Goal: Information Seeking & Learning: Learn about a topic

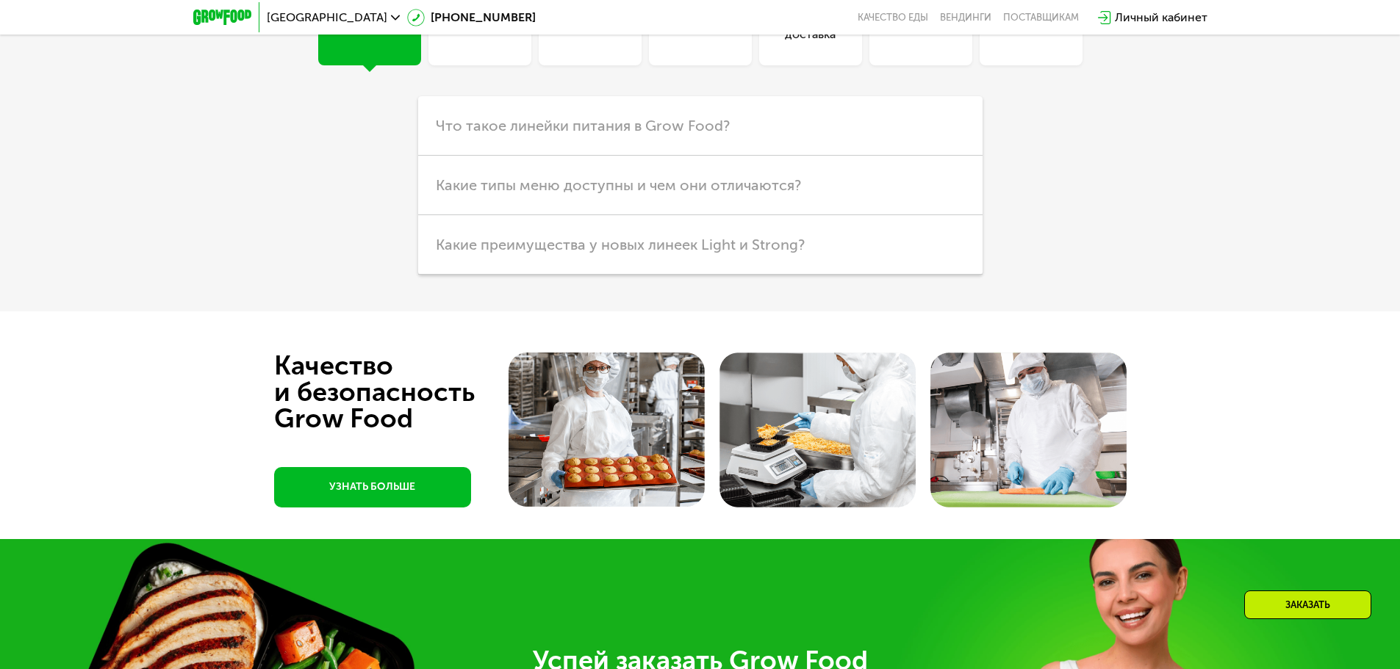
scroll to position [3889, 0]
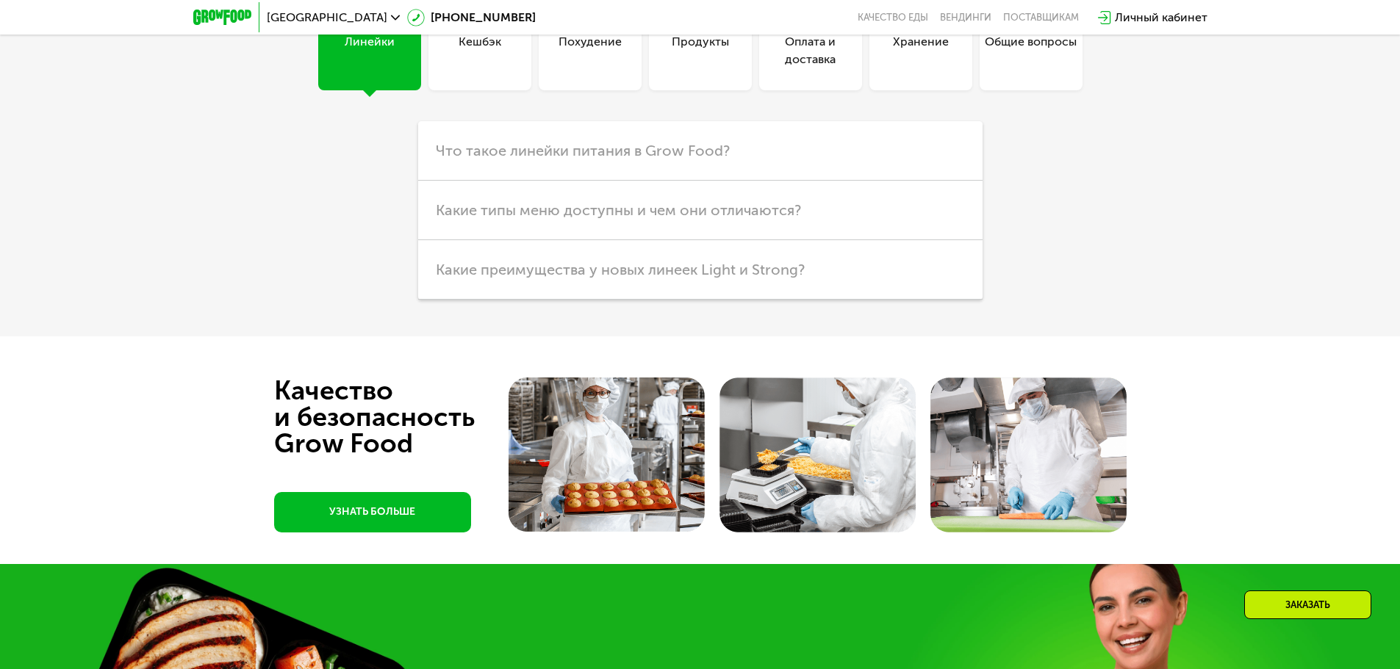
click at [611, 68] on div "Похудение" at bounding box center [589, 50] width 63 height 35
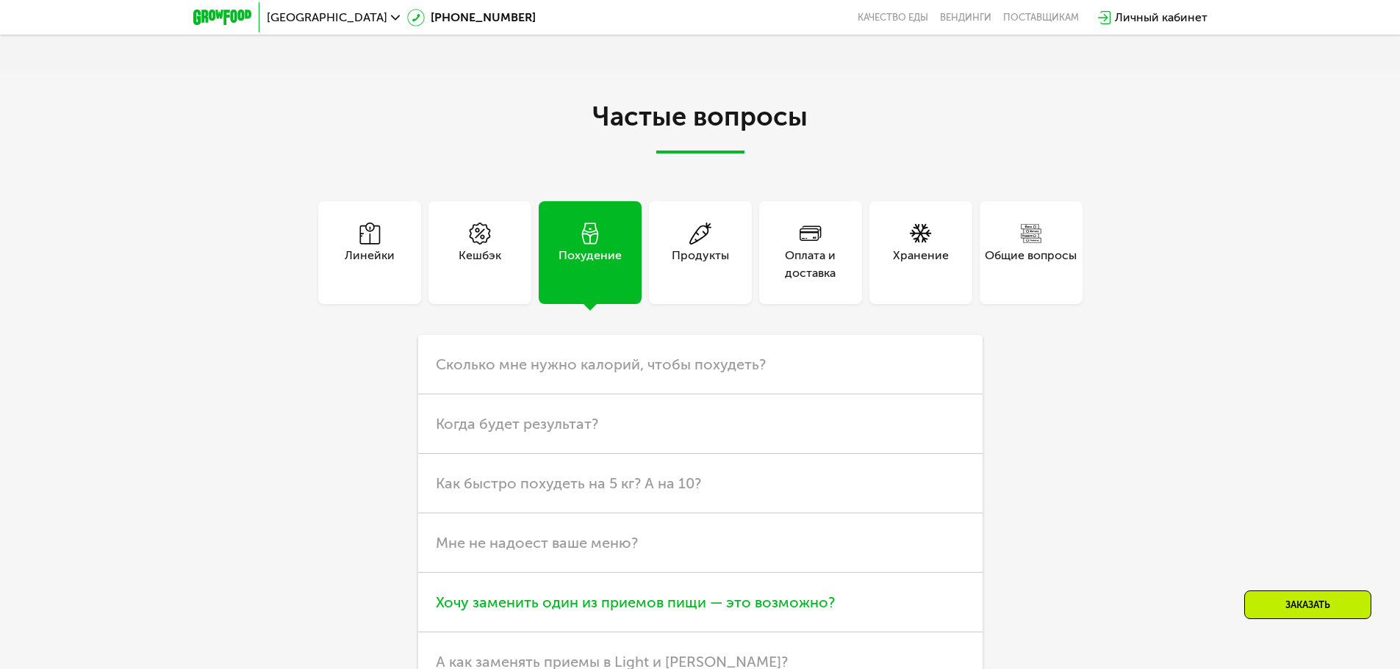
scroll to position [3668, 0]
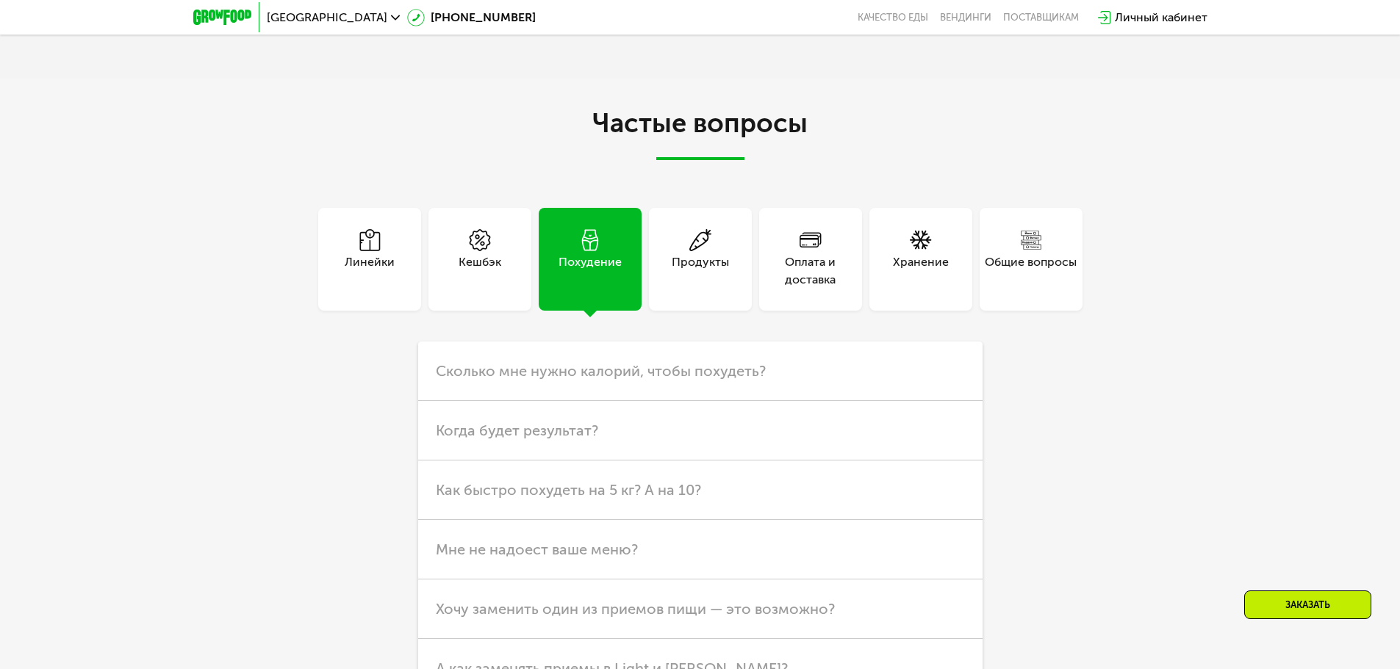
click at [1045, 311] on div "Общие вопросы" at bounding box center [1030, 259] width 103 height 103
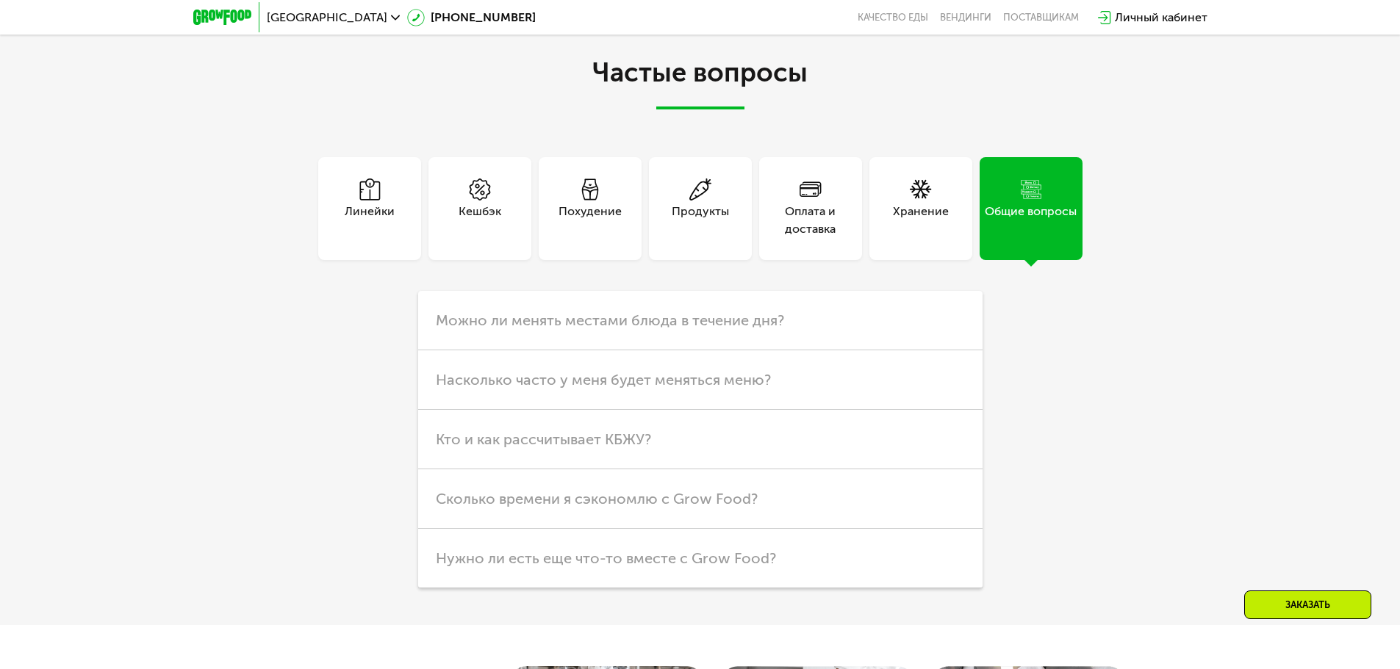
scroll to position [3889, 0]
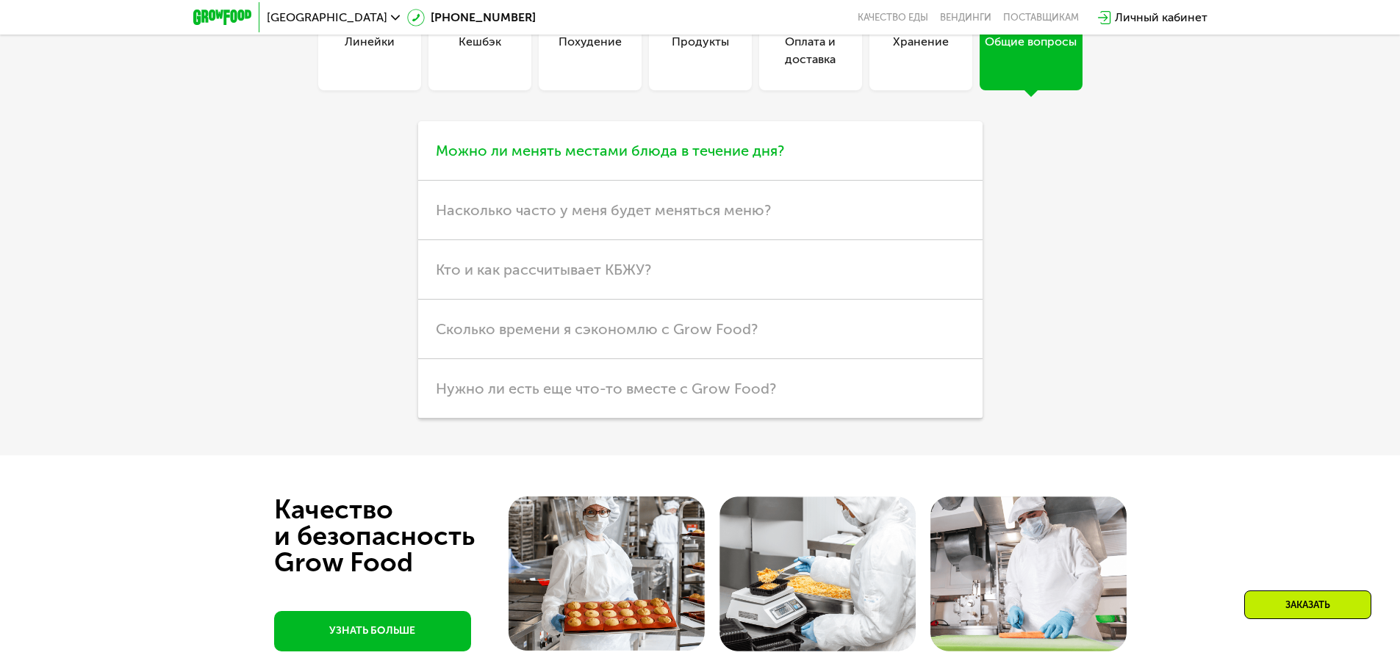
click at [631, 159] on span "Можно ли менять местами блюда в течение дня?" at bounding box center [610, 151] width 348 height 18
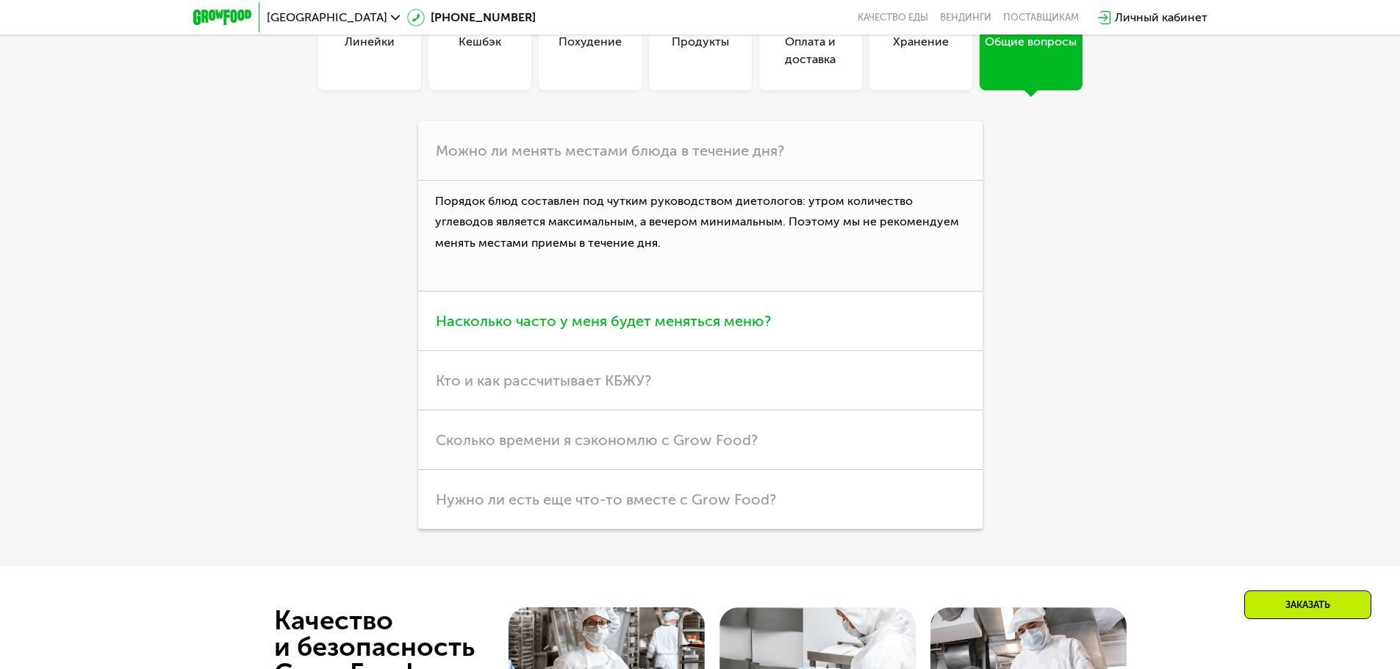
click at [600, 330] on span "Насколько часто у меня будет меняться меню?" at bounding box center [603, 321] width 335 height 18
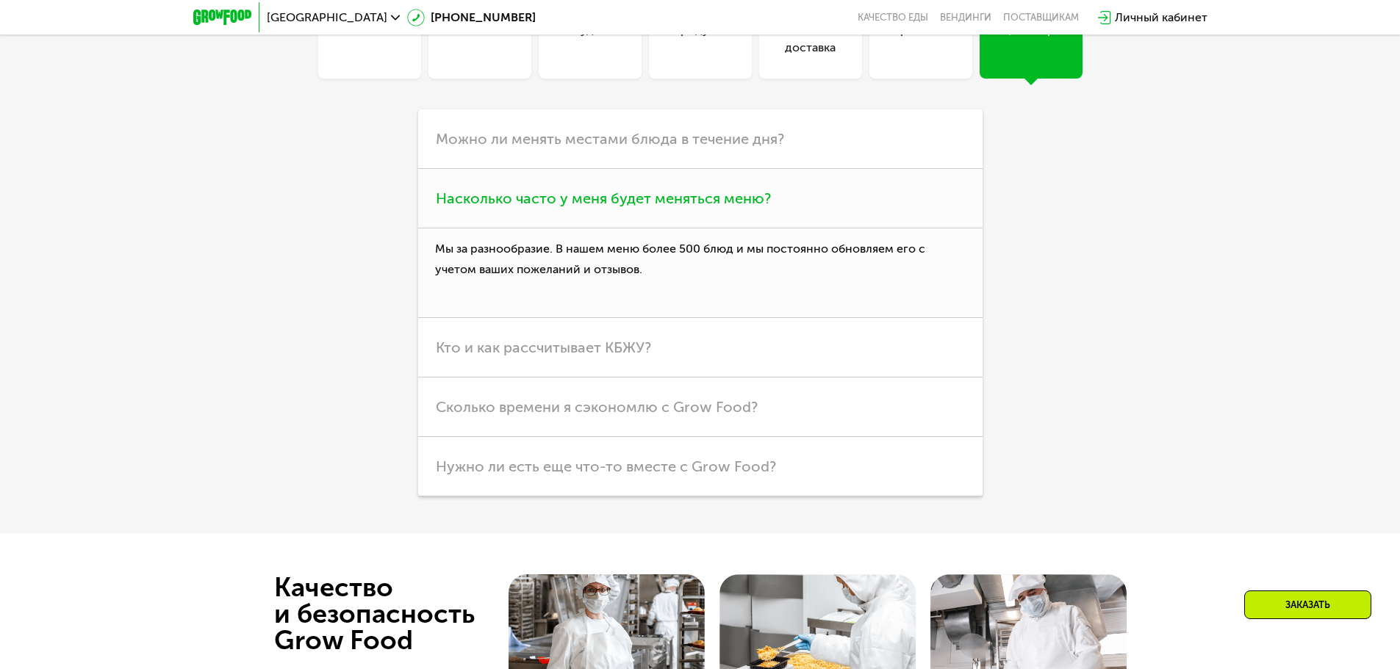
scroll to position [3595, 0]
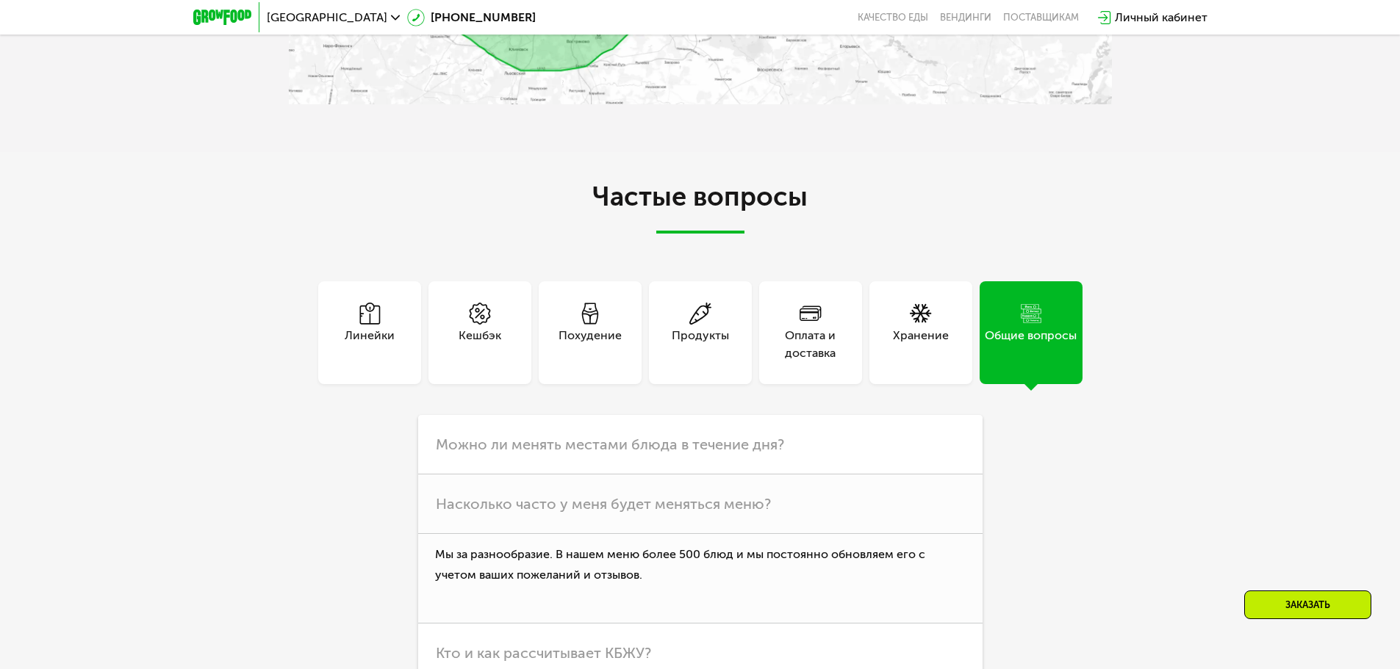
click at [358, 362] on div "Линейки" at bounding box center [370, 344] width 50 height 35
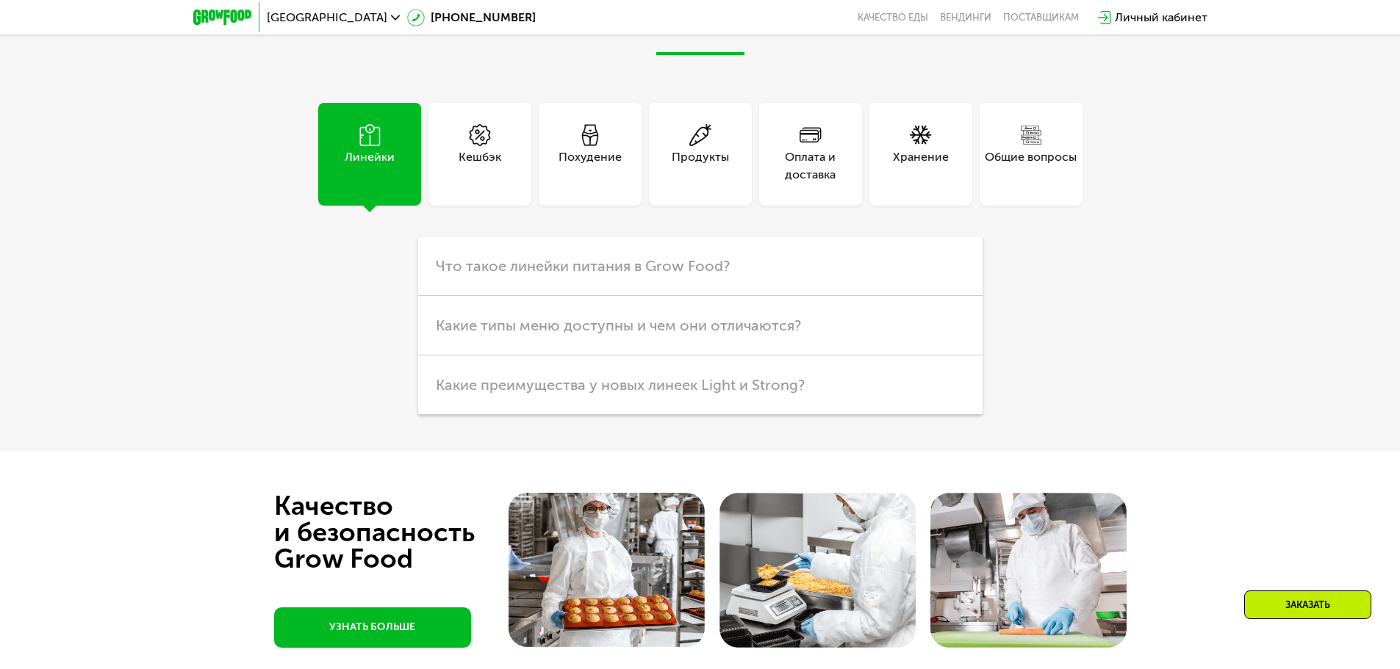
scroll to position [3962, 0]
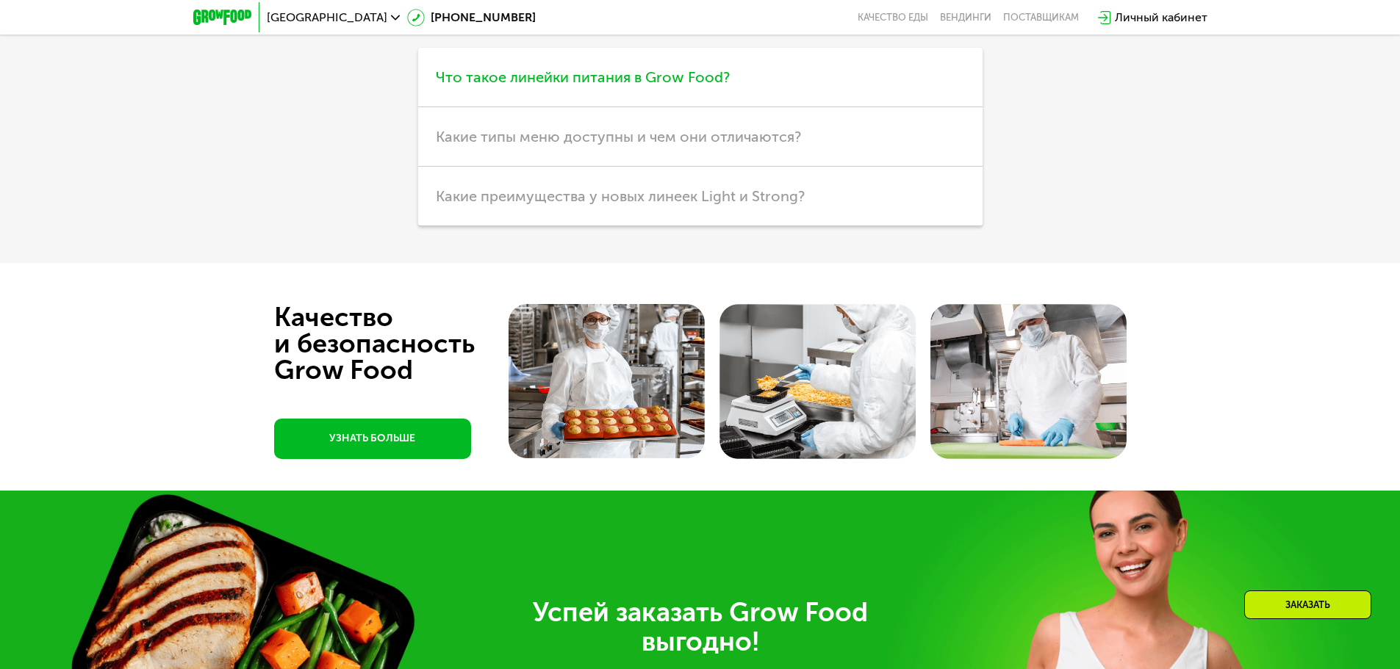
click at [505, 86] on span "Что такое линейки питания в Grow Food?" at bounding box center [583, 77] width 294 height 18
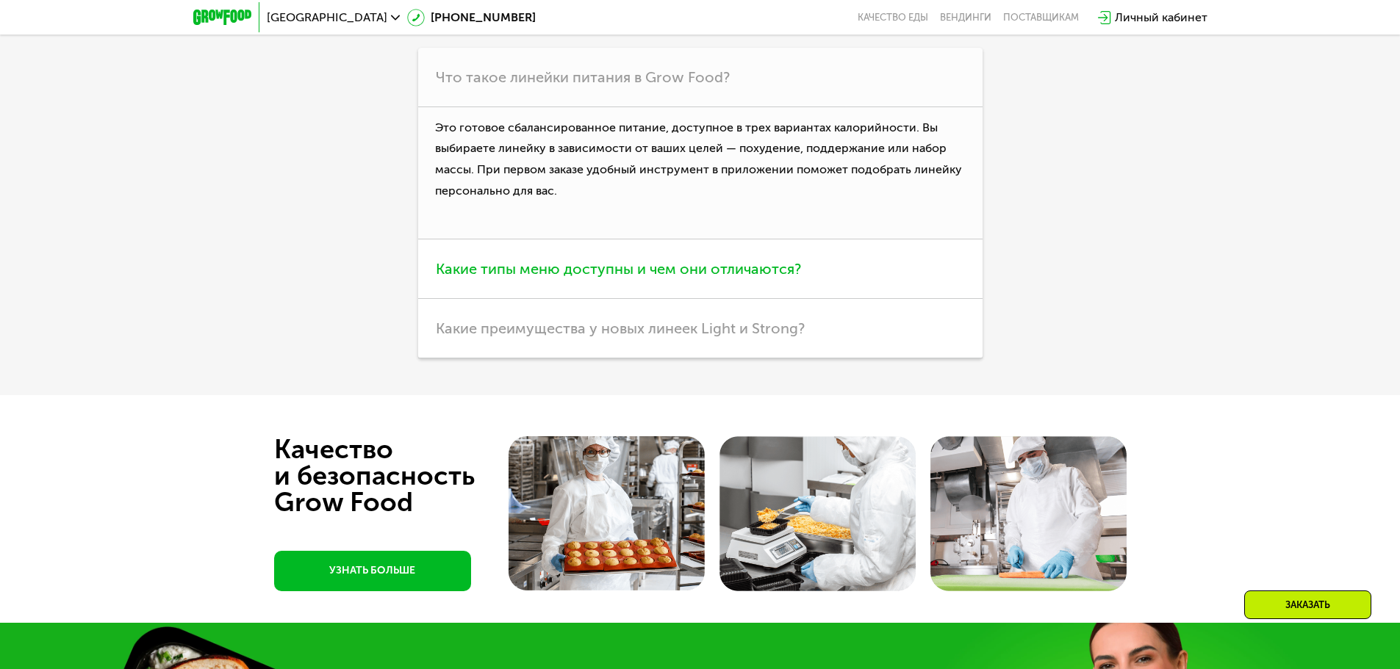
click at [531, 278] on span "Какие типы меню доступны и чем они отличаются?" at bounding box center [618, 269] width 365 height 18
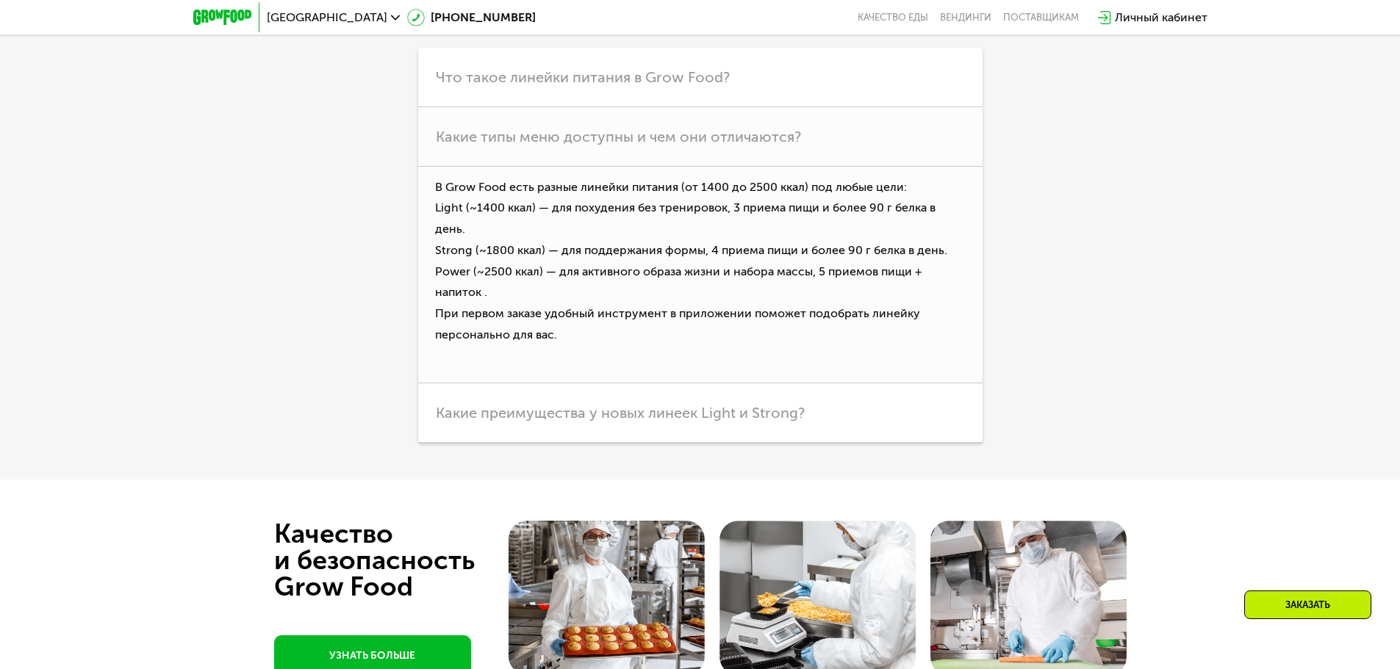
click at [496, 443] on h3 "Какие преимущества у новых линеек Light и Strong?" at bounding box center [700, 414] width 564 height 60
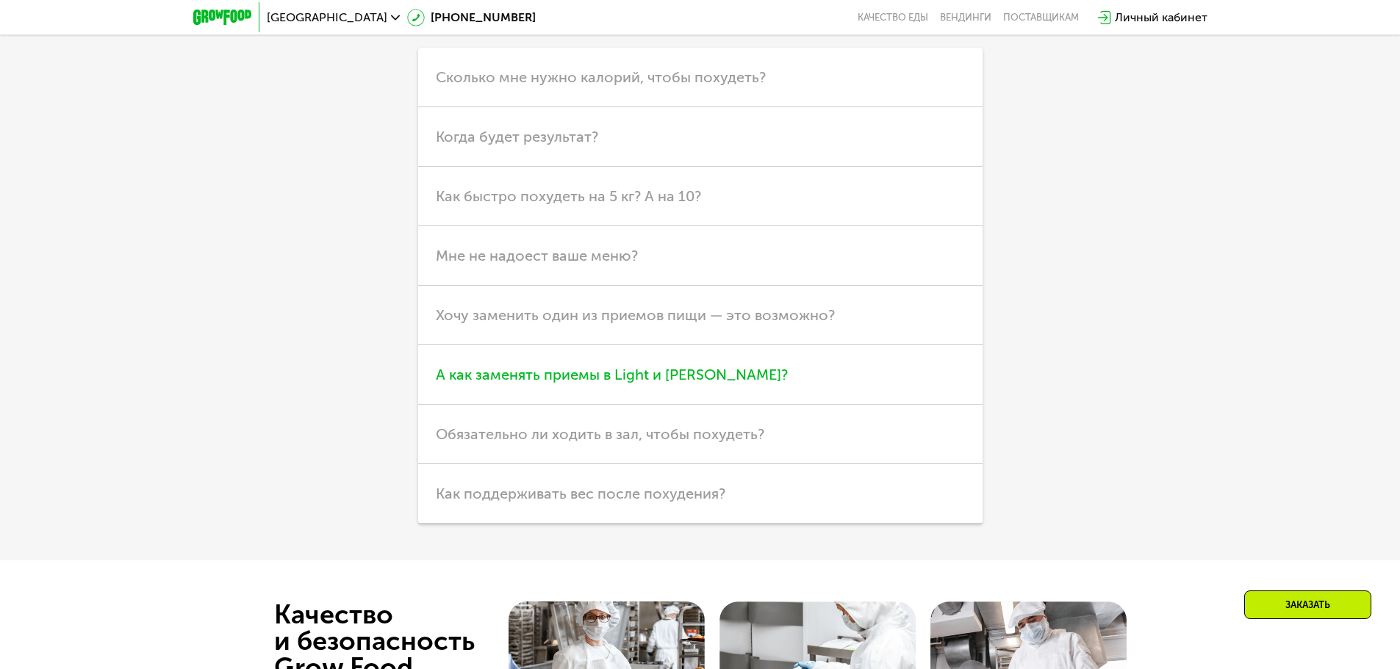
click at [504, 384] on span "А как заменять приемы в Light и [PERSON_NAME]?" at bounding box center [612, 375] width 352 height 18
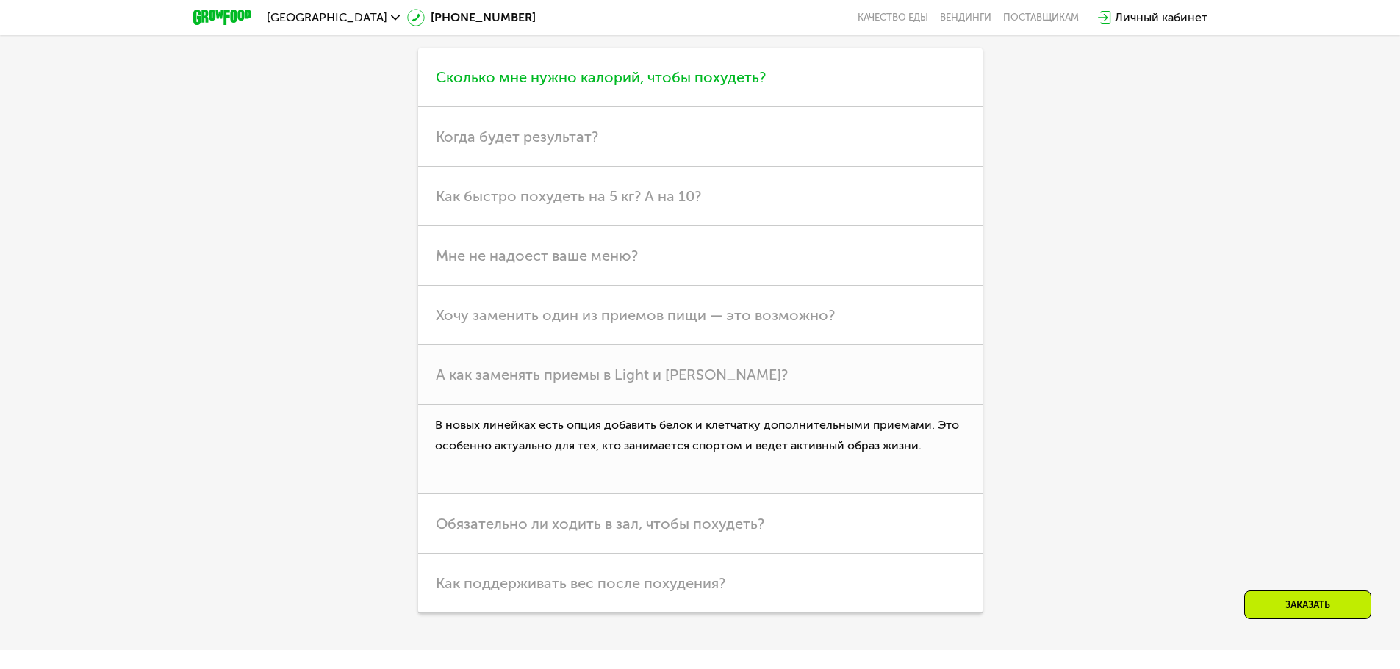
click at [532, 86] on span "Сколько мне нужно калорий, чтобы похудеть?" at bounding box center [601, 77] width 330 height 18
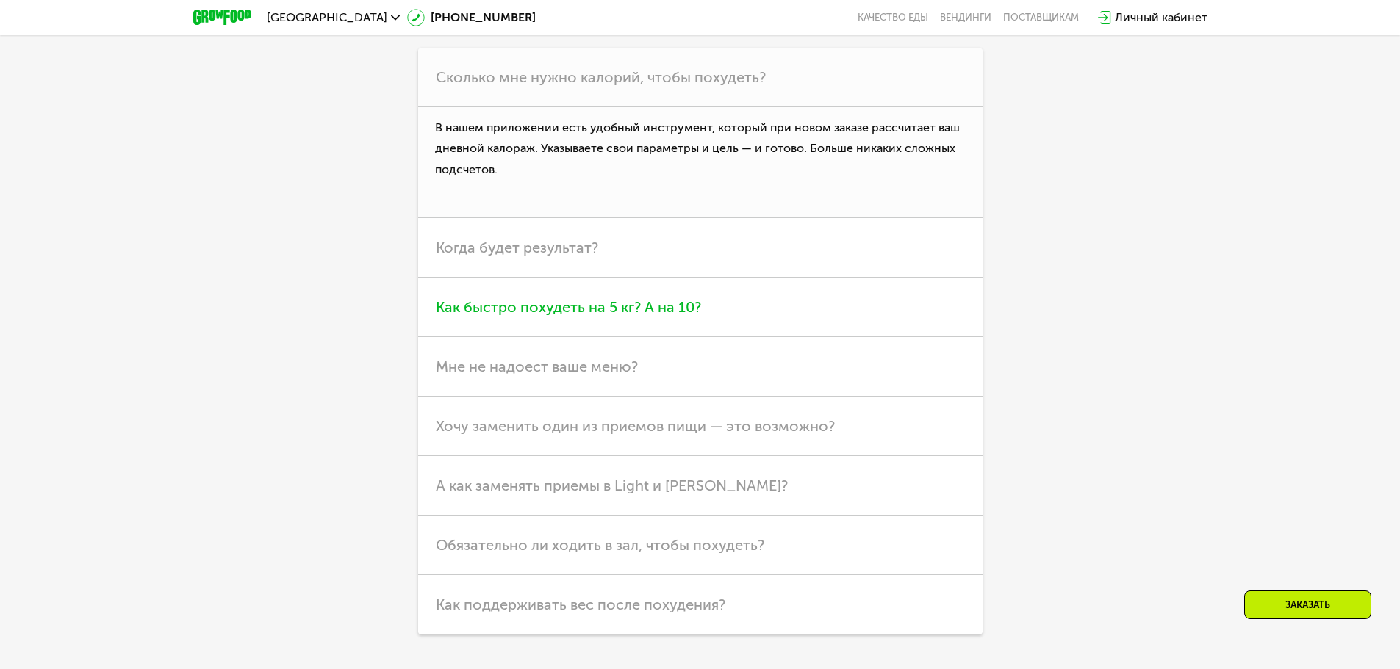
click at [644, 337] on h3 "Как быстро похудеть на 5 кг? А на 10?" at bounding box center [700, 308] width 564 height 60
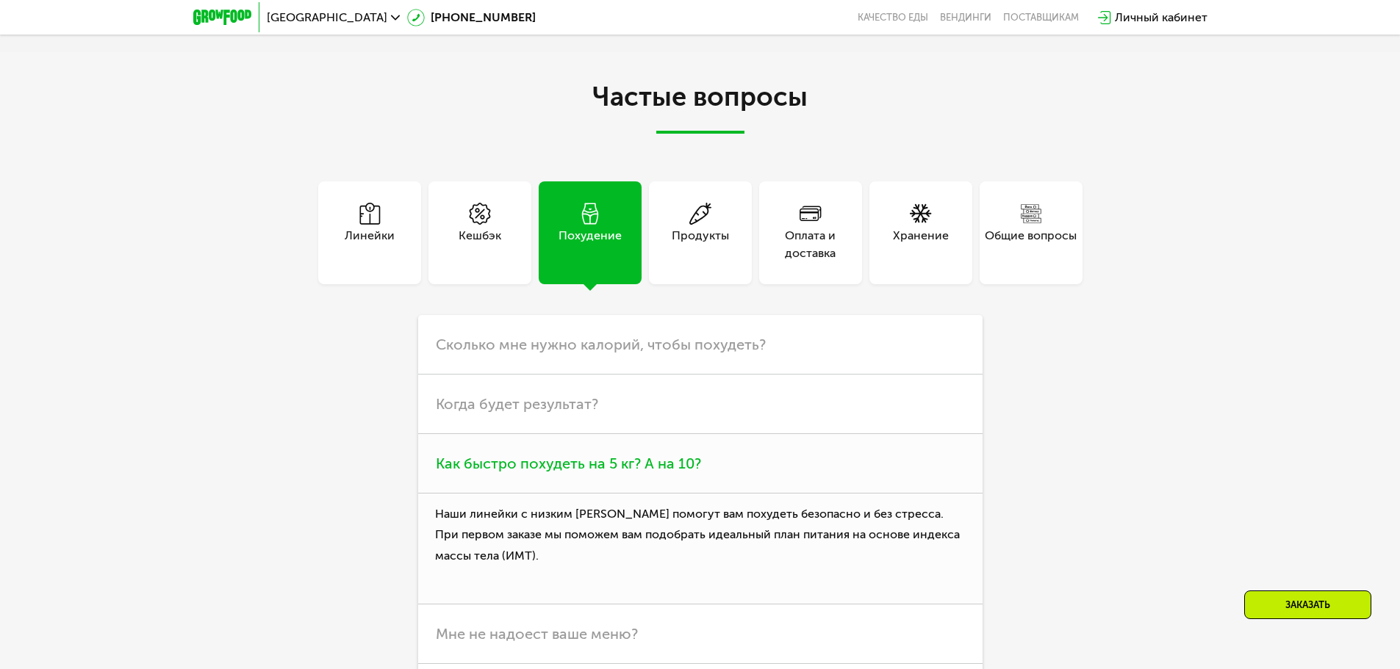
scroll to position [3668, 0]
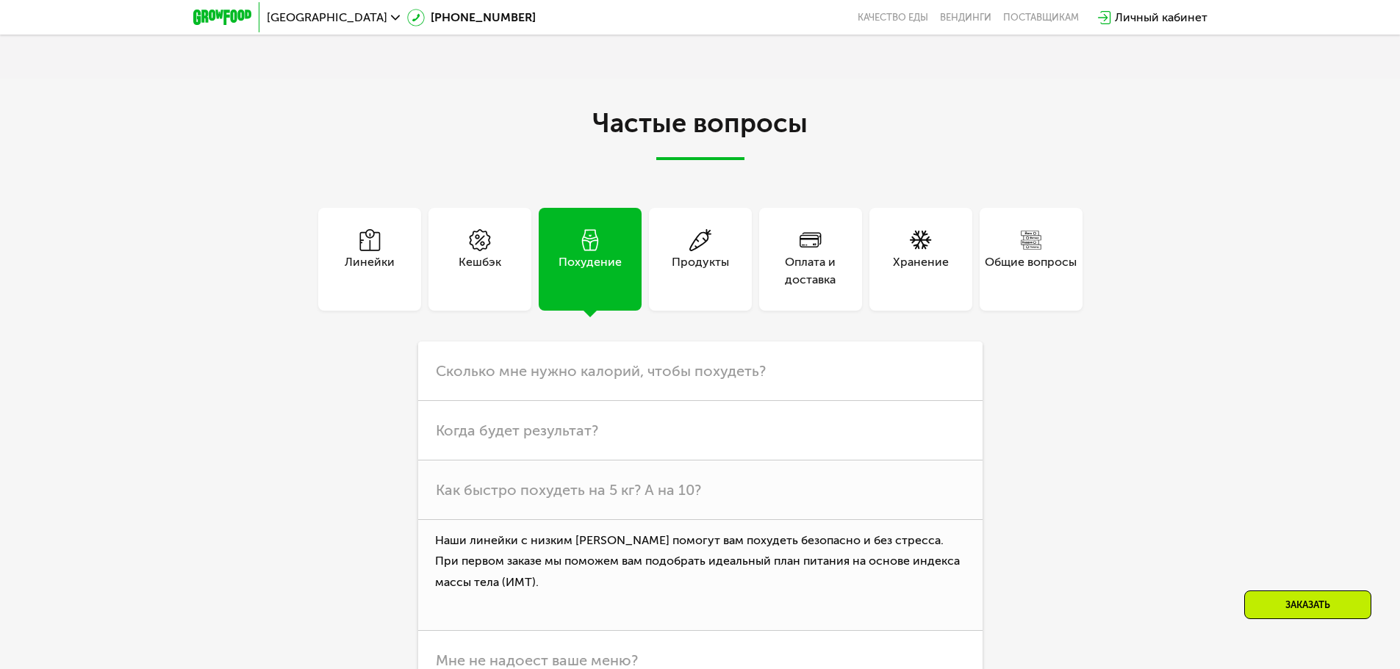
click at [808, 251] on icon at bounding box center [810, 240] width 22 height 22
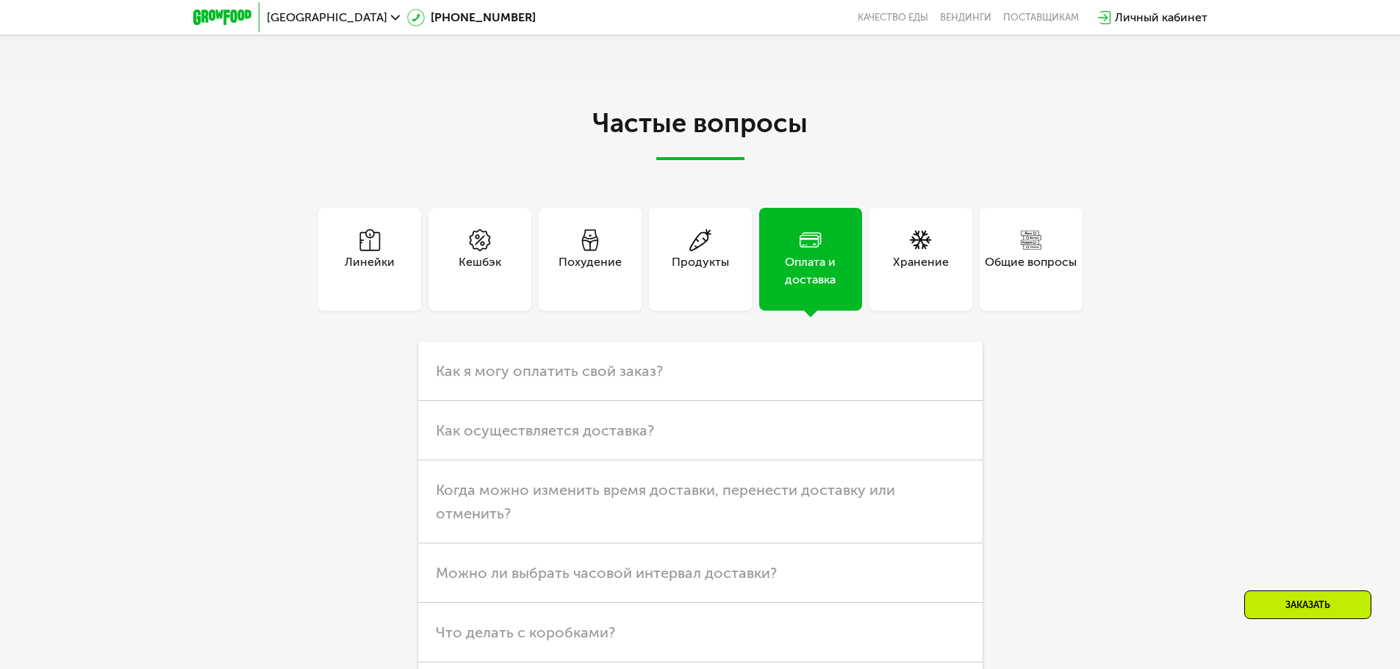
click at [366, 251] on icon at bounding box center [370, 240] width 22 height 22
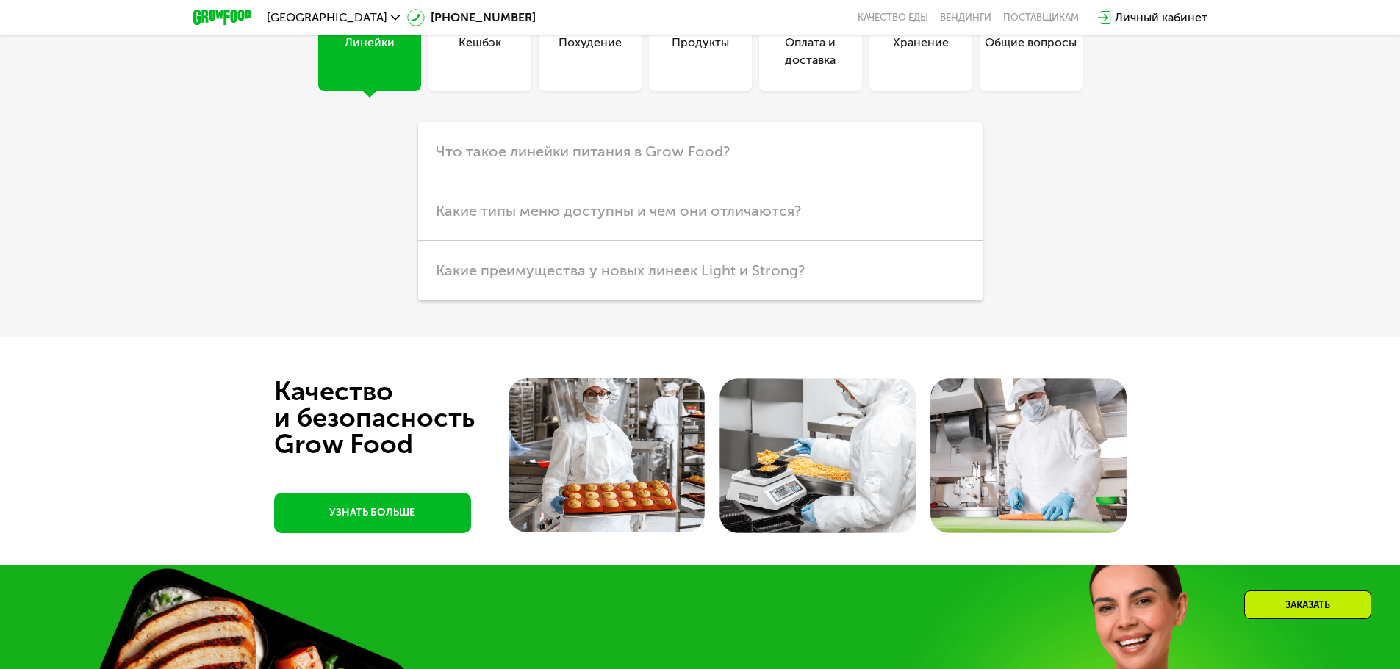
scroll to position [3889, 0]
click at [514, 219] on span "Какие типы меню доступны и чем они отличаются?" at bounding box center [618, 210] width 365 height 18
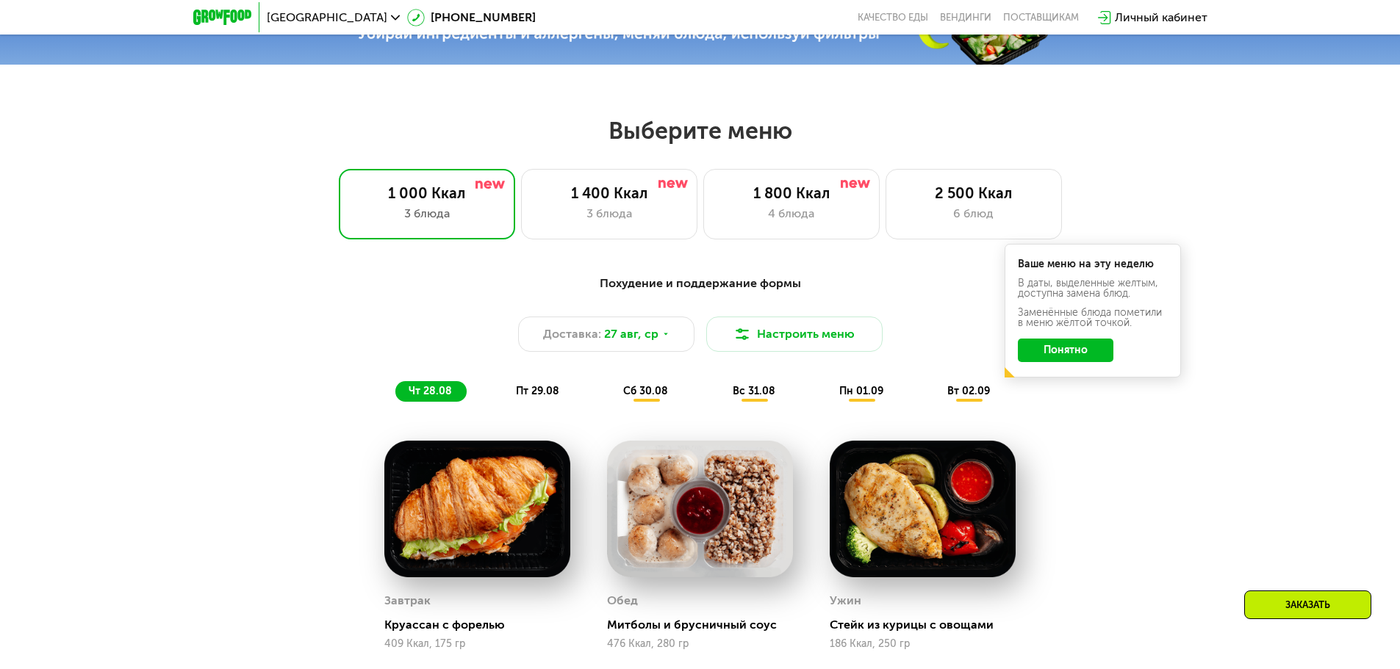
scroll to position [655, 0]
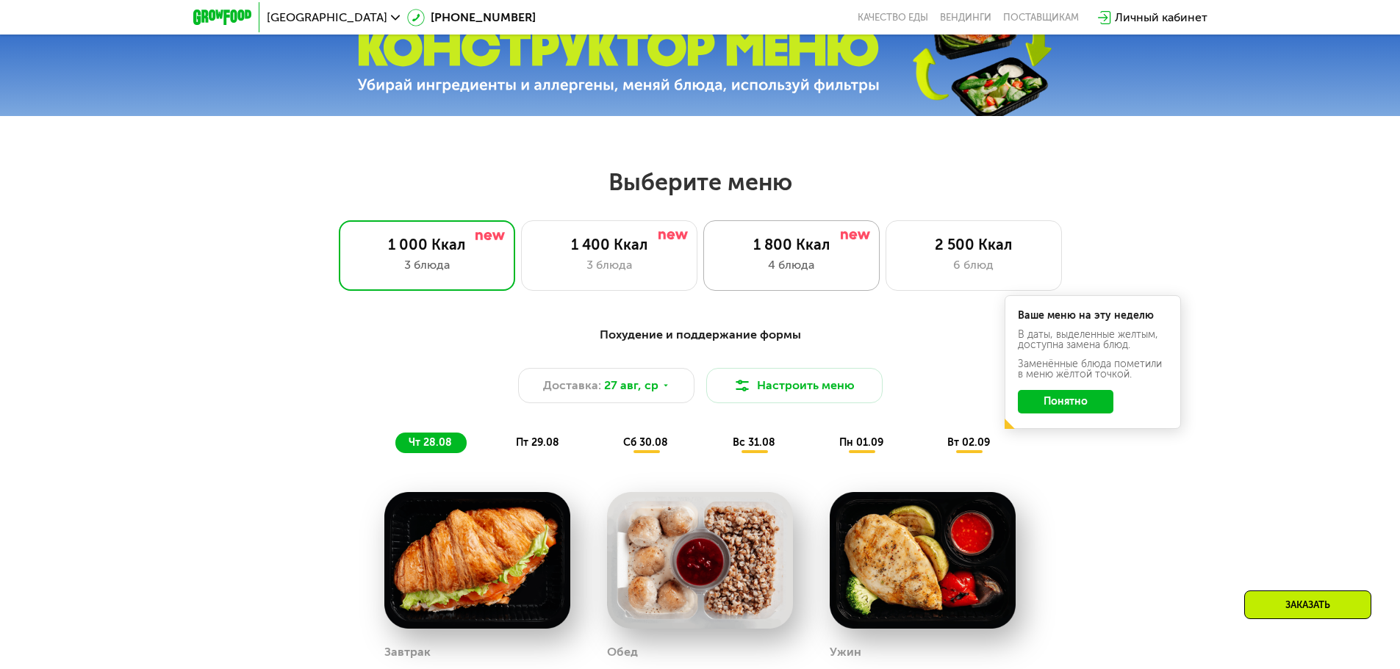
click at [811, 267] on div "4 блюда" at bounding box center [791, 265] width 145 height 18
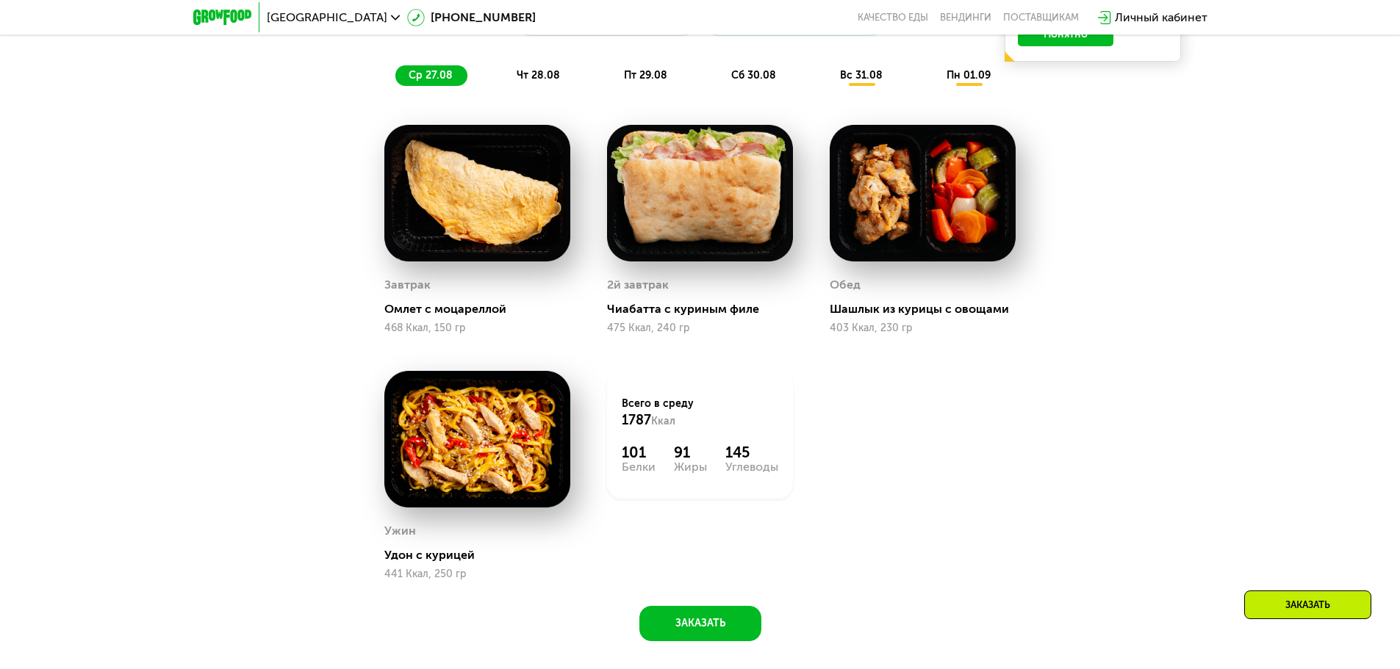
scroll to position [729, 0]
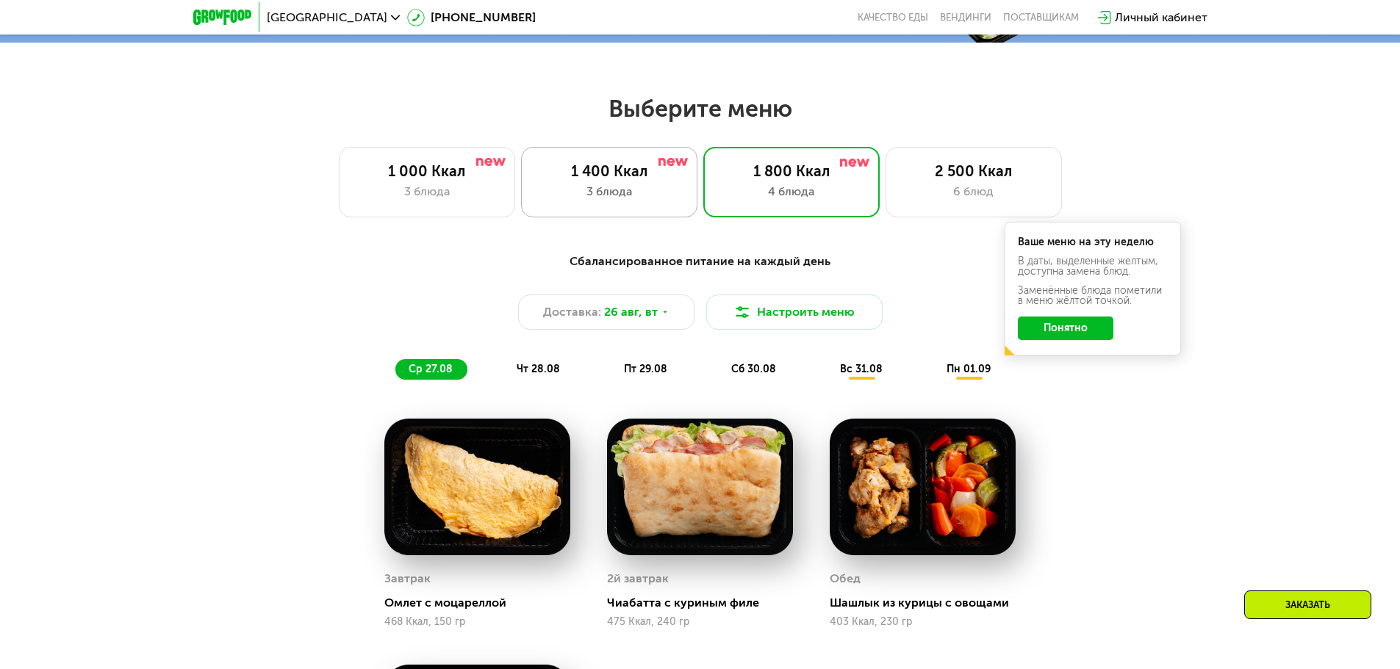
click at [602, 201] on div "3 блюда" at bounding box center [608, 192] width 145 height 18
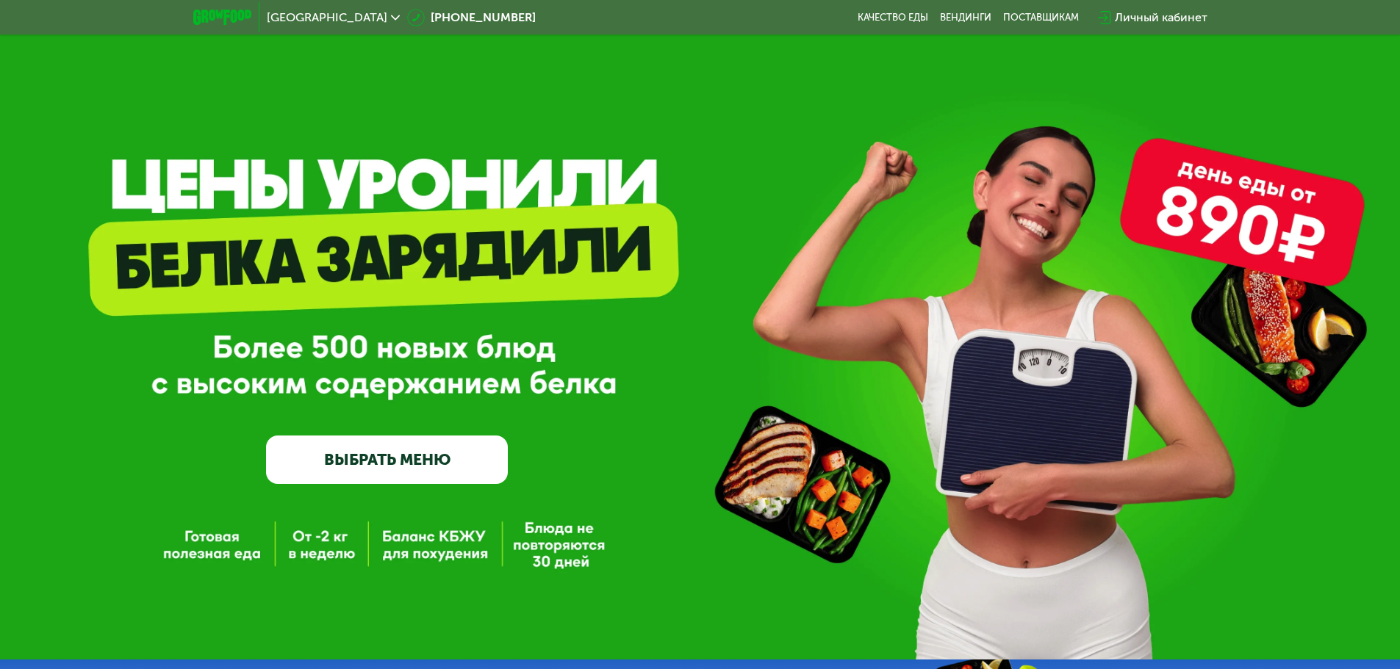
scroll to position [0, 0]
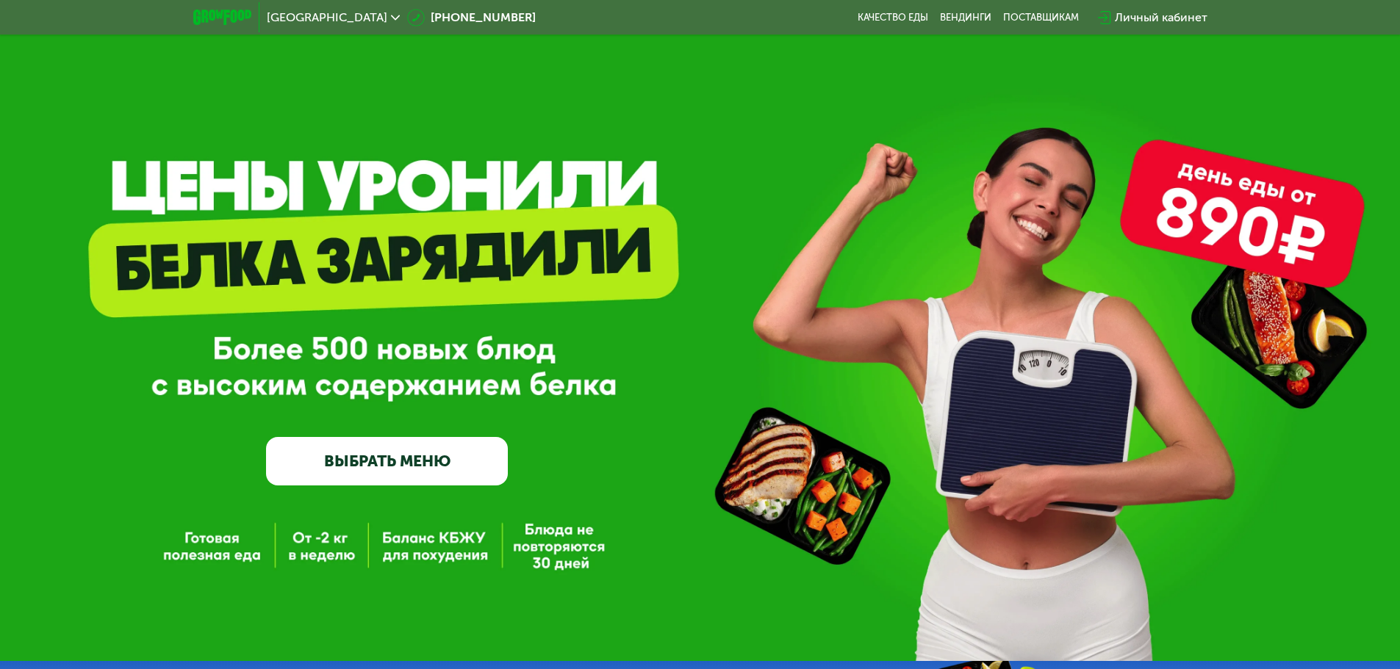
click at [398, 465] on link "ВЫБРАТЬ МЕНЮ" at bounding box center [387, 461] width 242 height 48
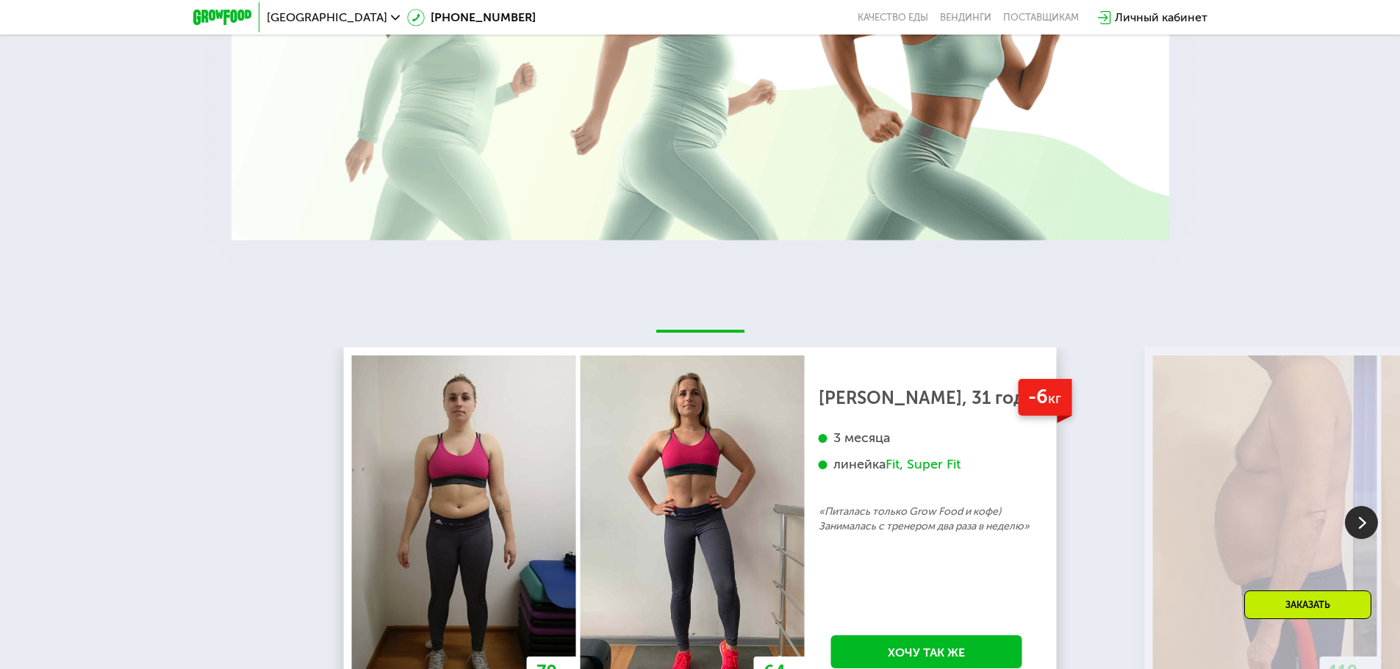
scroll to position [2778, 0]
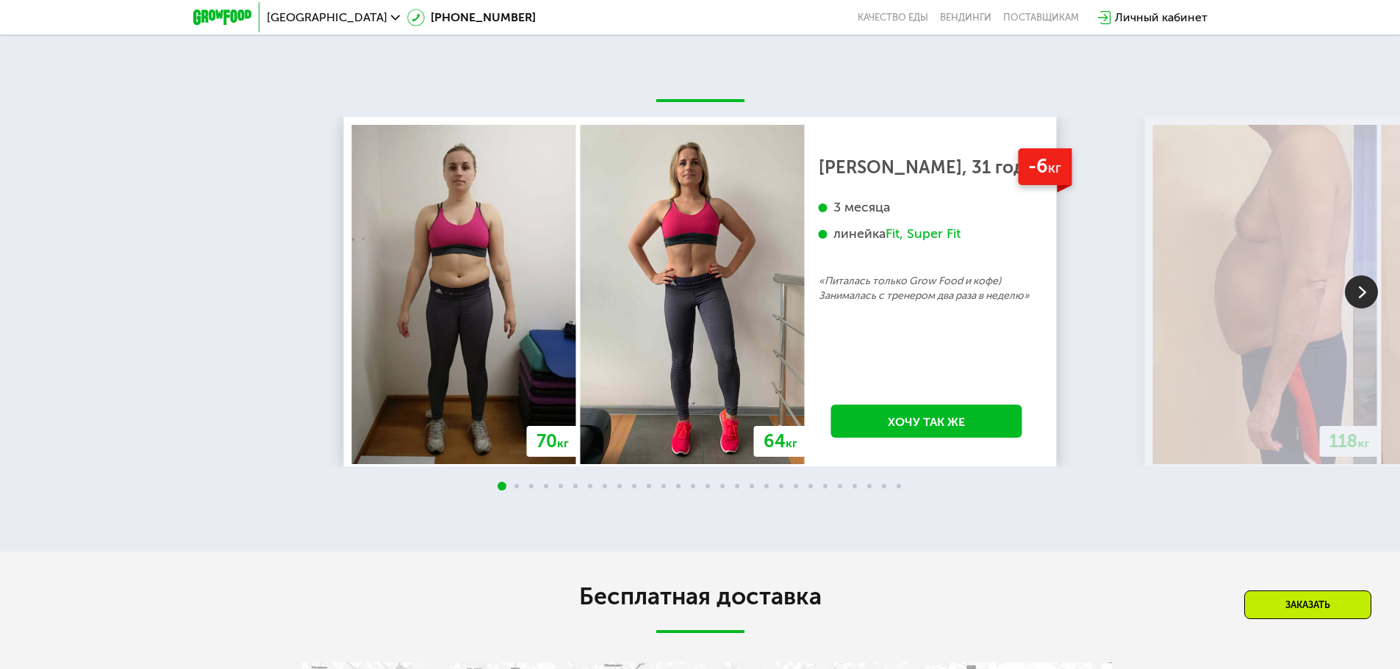
click at [1359, 292] on img at bounding box center [1361, 292] width 33 height 33
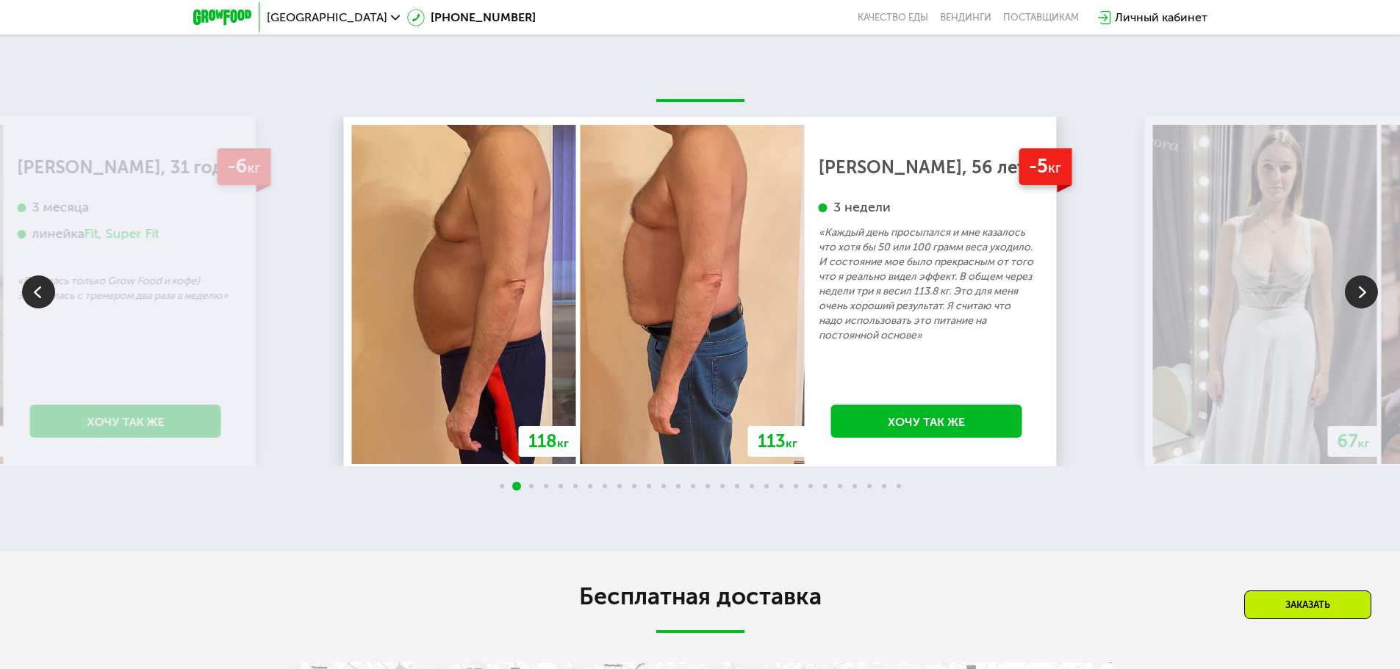
click at [1359, 292] on img at bounding box center [1361, 292] width 33 height 33
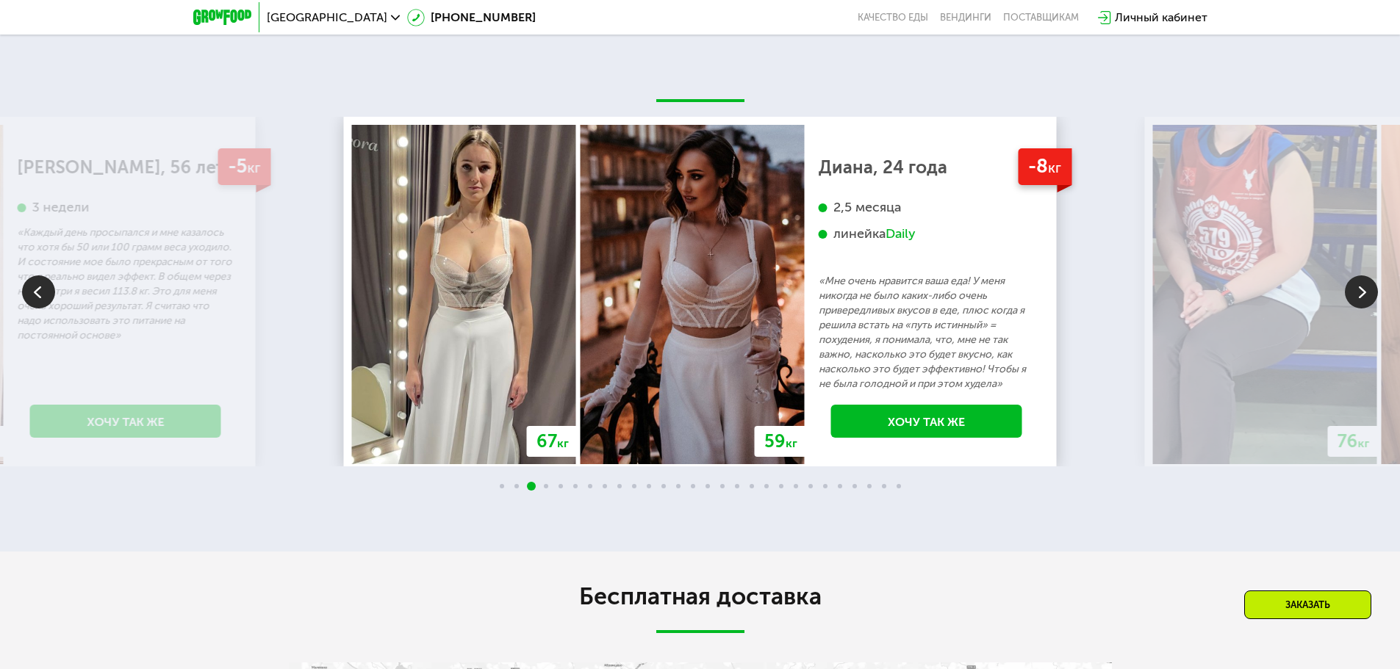
click at [1359, 293] on img at bounding box center [1361, 292] width 33 height 33
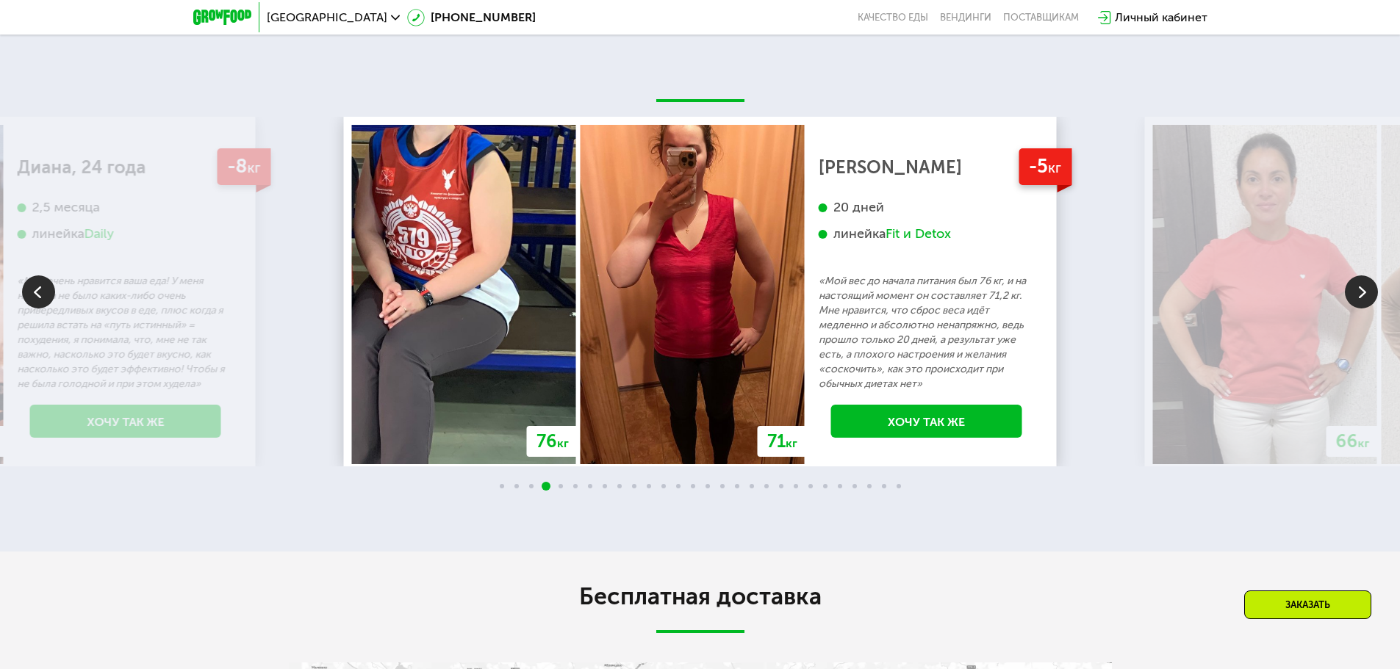
click at [1359, 293] on img at bounding box center [1361, 292] width 33 height 33
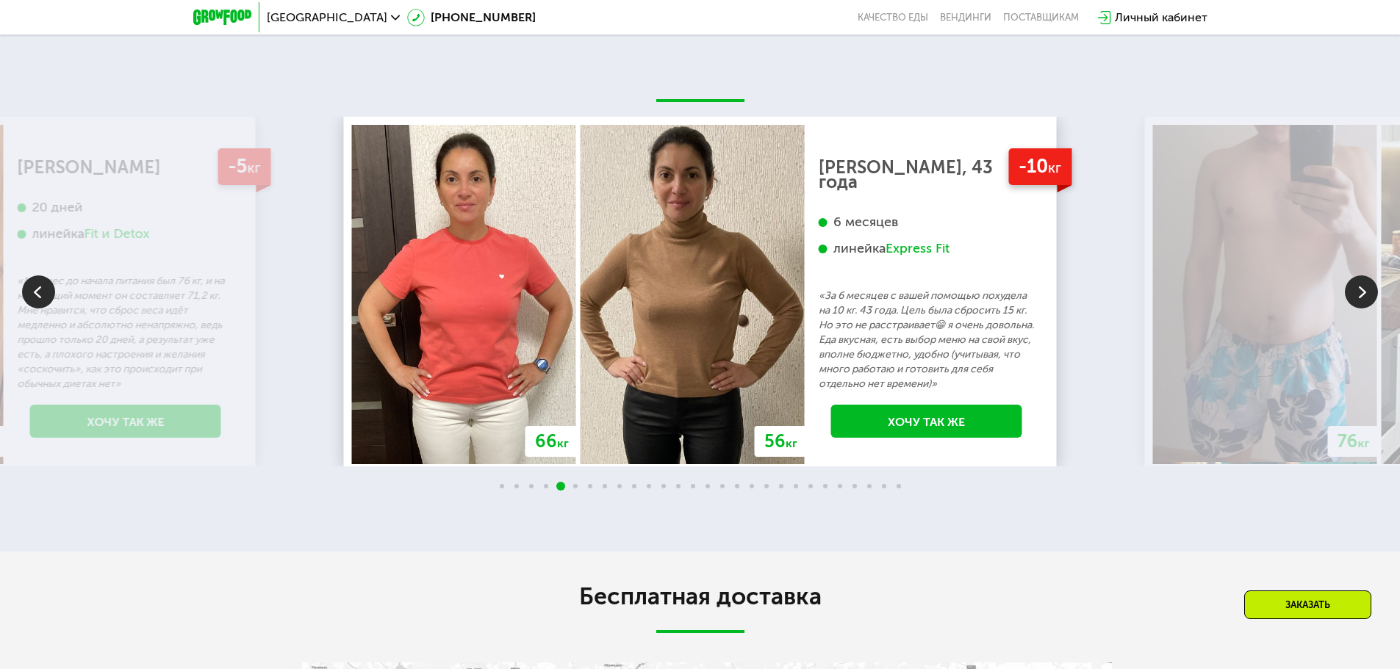
click at [1359, 293] on img at bounding box center [1361, 292] width 33 height 33
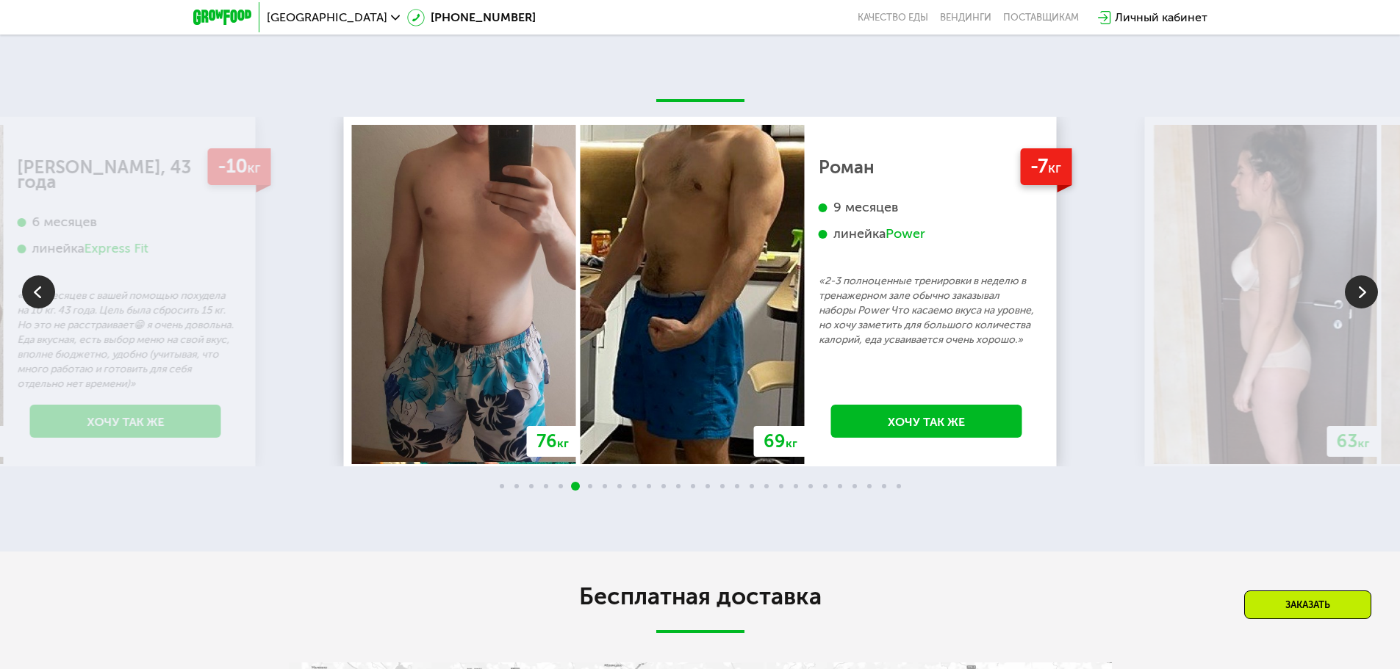
click at [1359, 294] on img at bounding box center [1361, 292] width 33 height 33
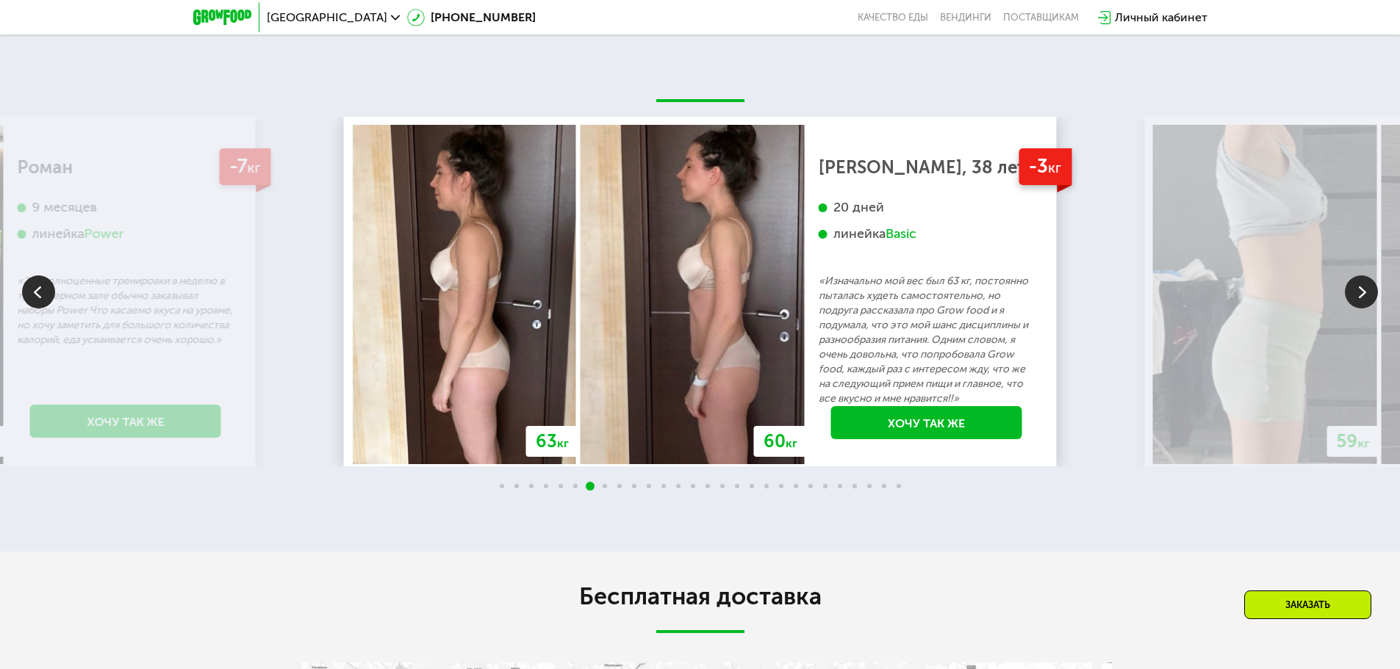
click at [1359, 294] on img at bounding box center [1361, 292] width 33 height 33
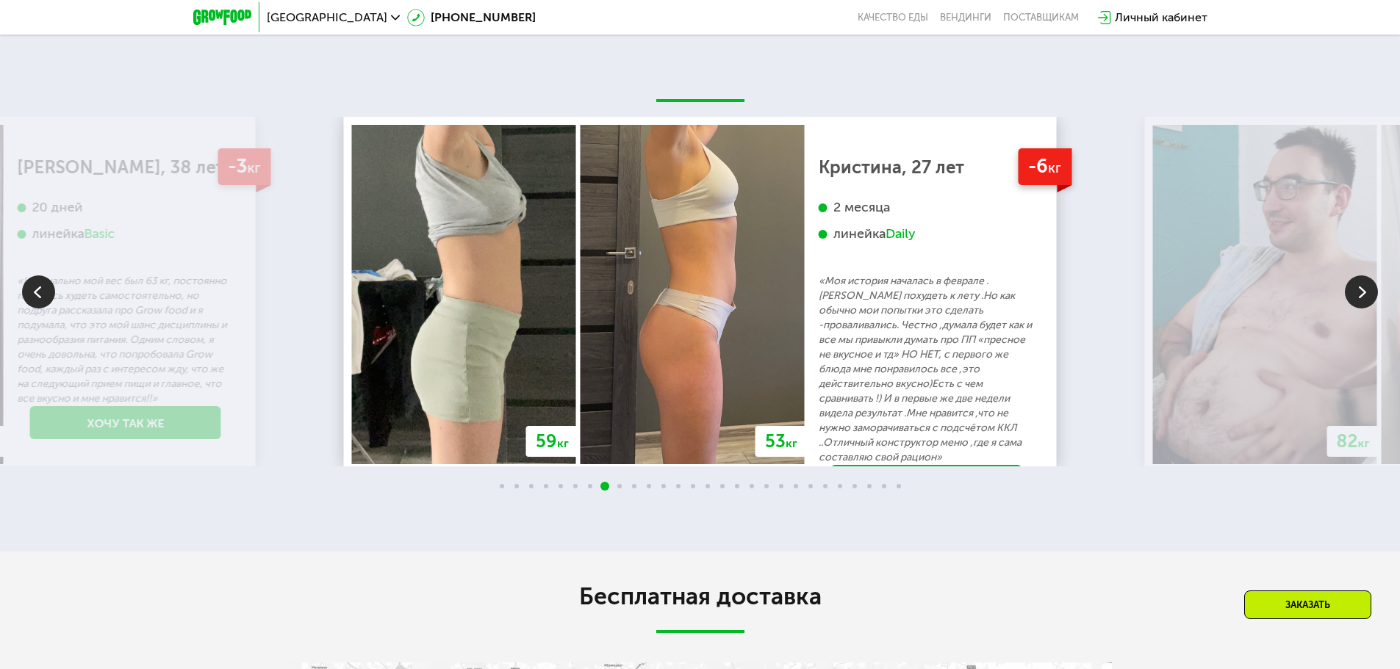
click at [1360, 300] on img at bounding box center [1361, 292] width 33 height 33
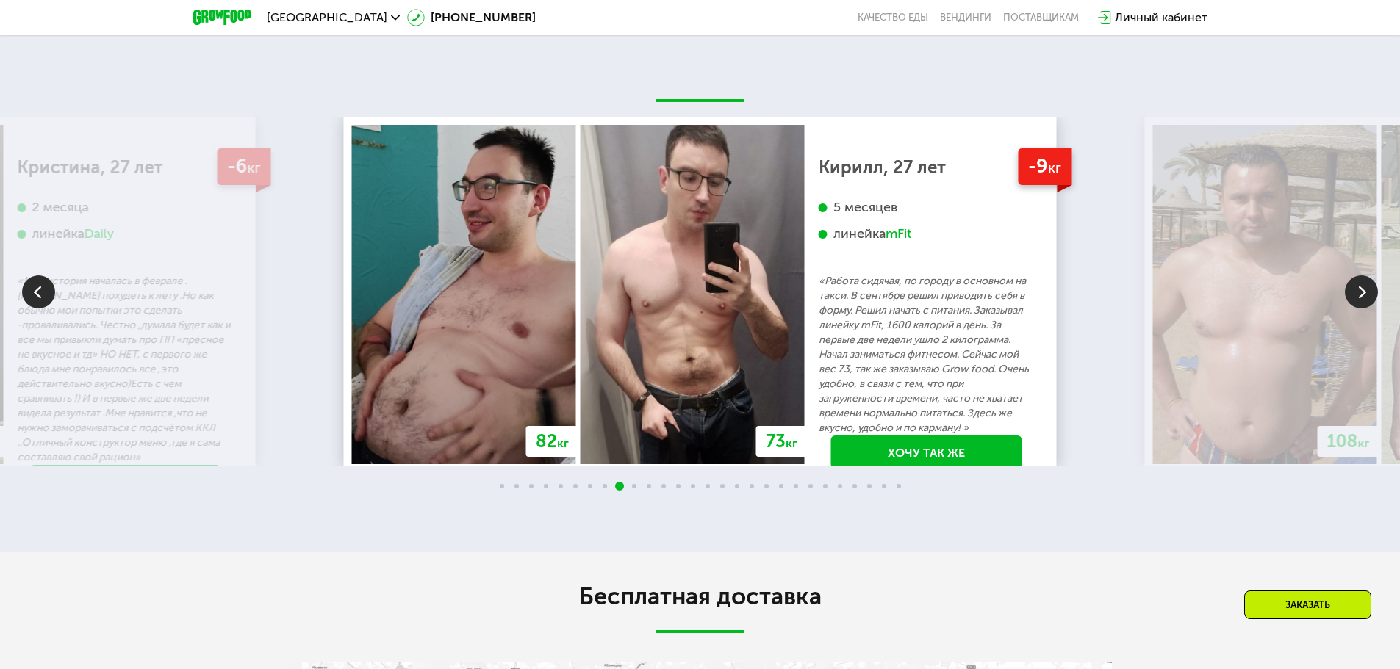
click at [1357, 309] on img at bounding box center [1361, 292] width 33 height 33
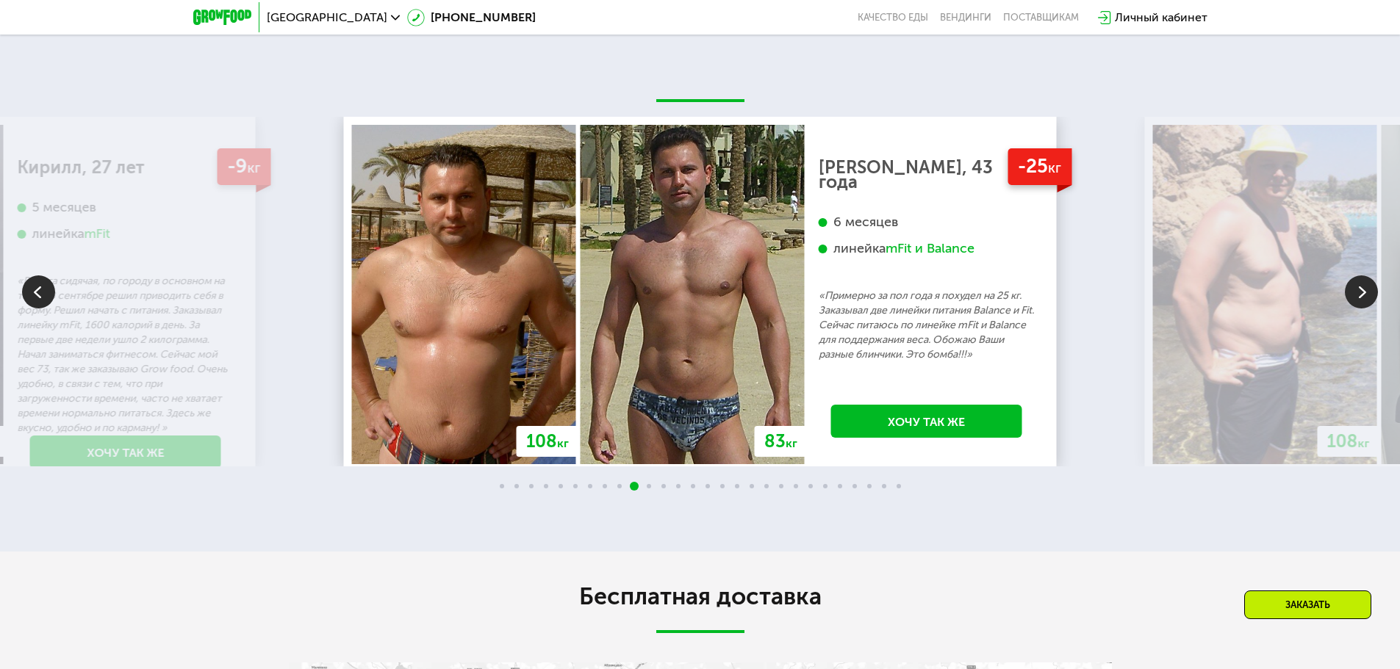
click at [1361, 306] on img at bounding box center [1361, 292] width 33 height 33
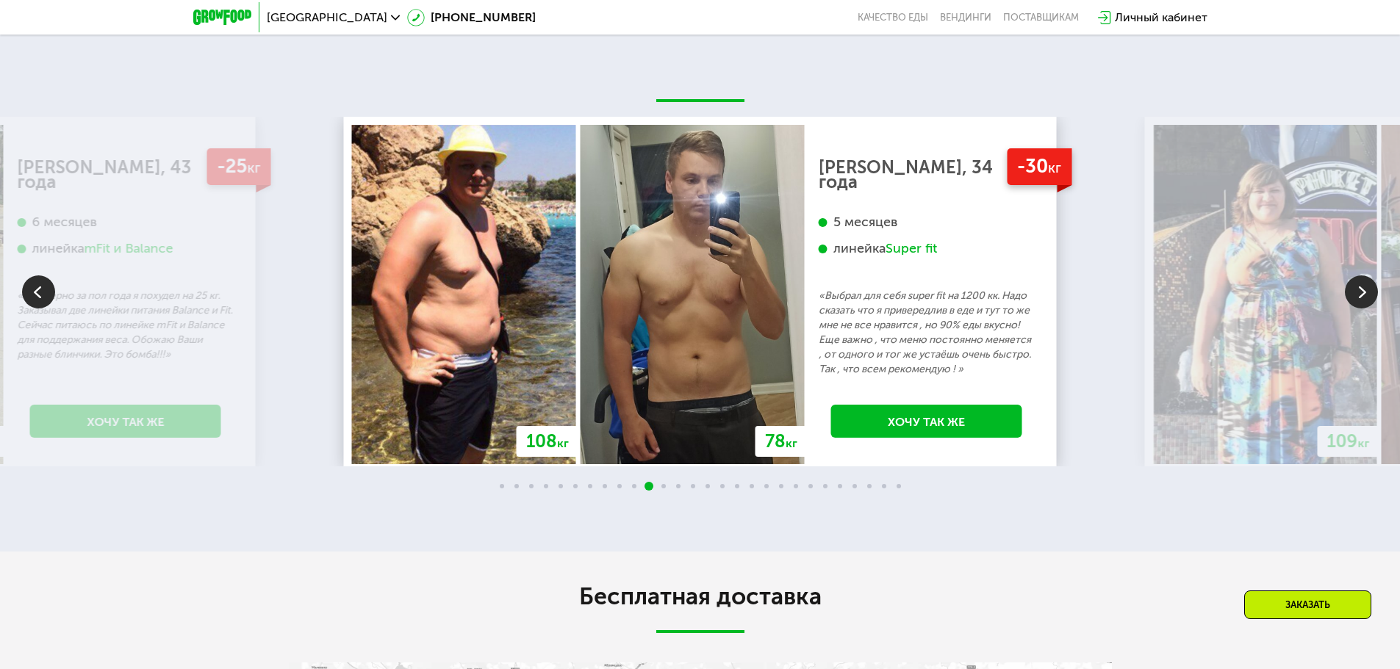
click at [1361, 306] on img at bounding box center [1361, 292] width 33 height 33
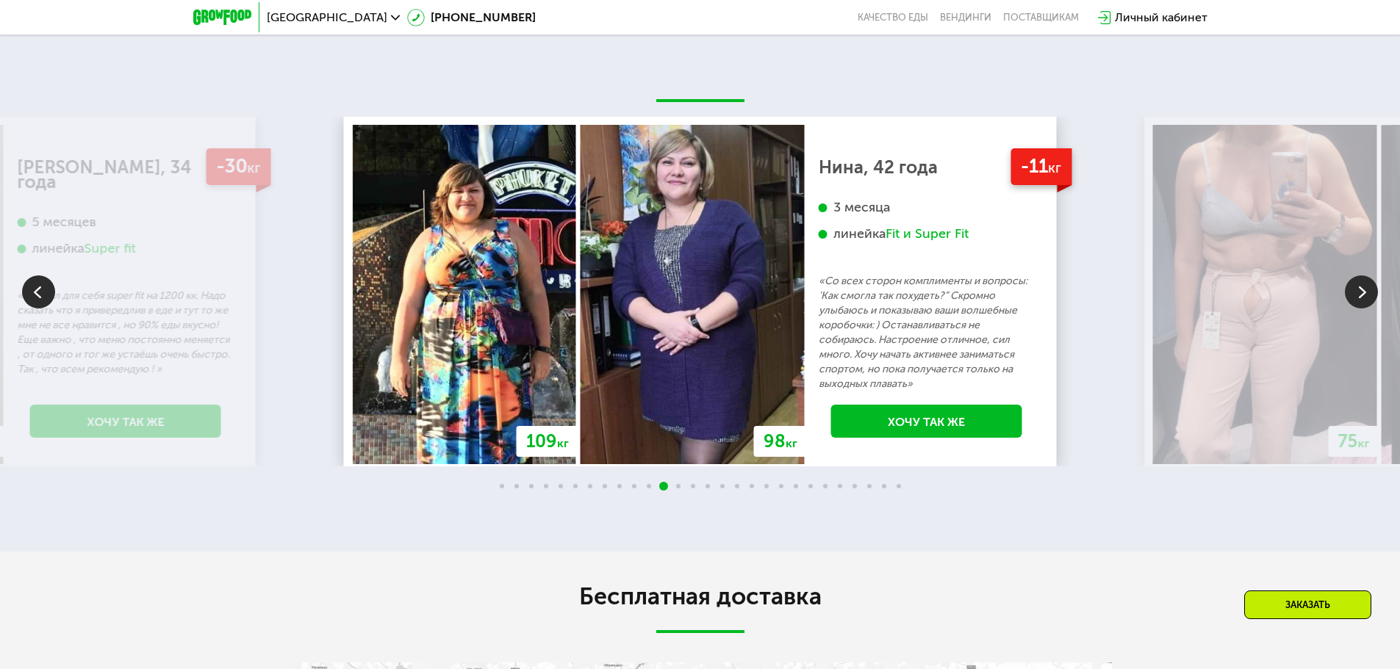
click at [1361, 306] on img at bounding box center [1361, 292] width 33 height 33
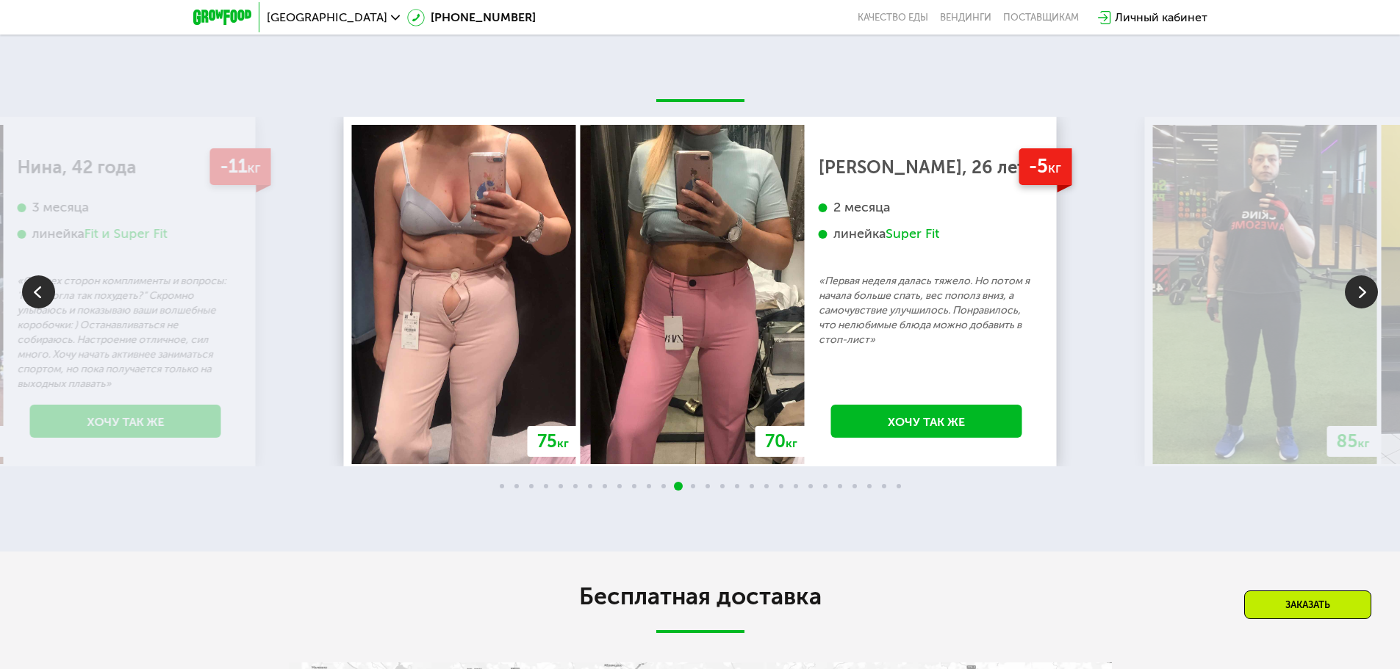
click at [1361, 306] on img at bounding box center [1361, 292] width 33 height 33
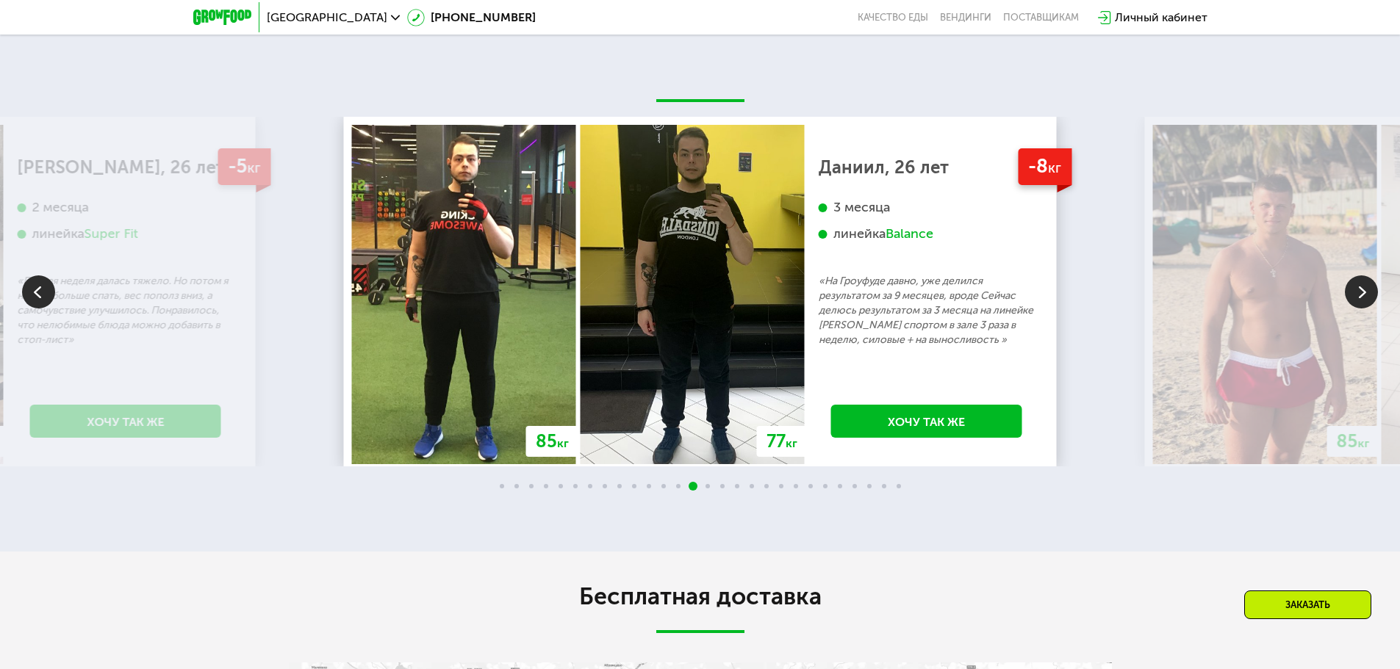
click at [1361, 306] on img at bounding box center [1361, 292] width 33 height 33
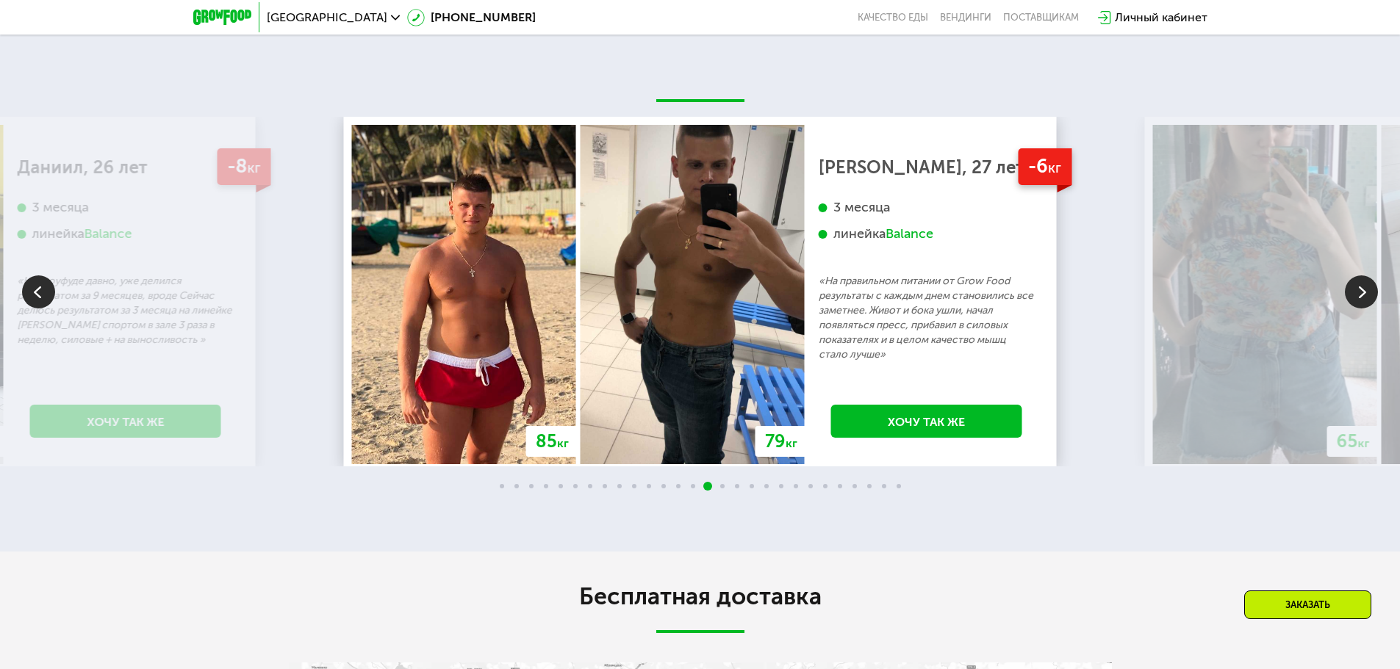
click at [1361, 306] on img at bounding box center [1361, 292] width 33 height 33
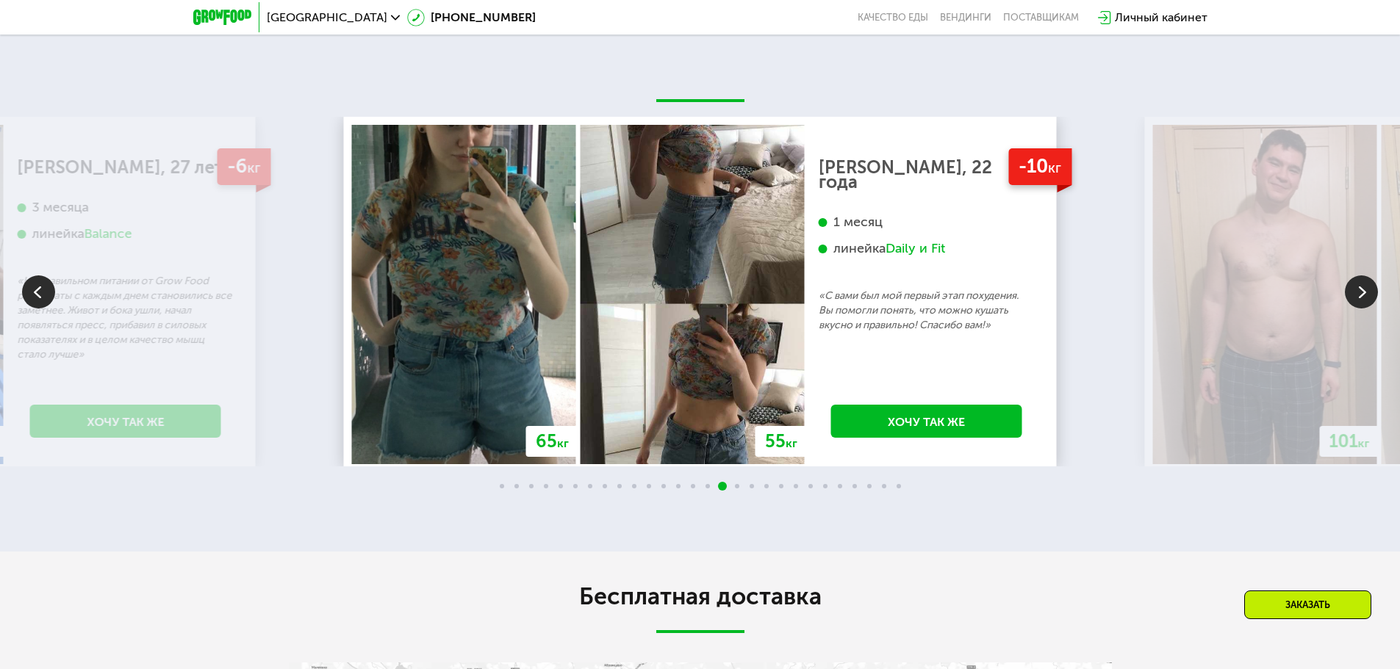
click at [1361, 306] on img at bounding box center [1361, 292] width 33 height 33
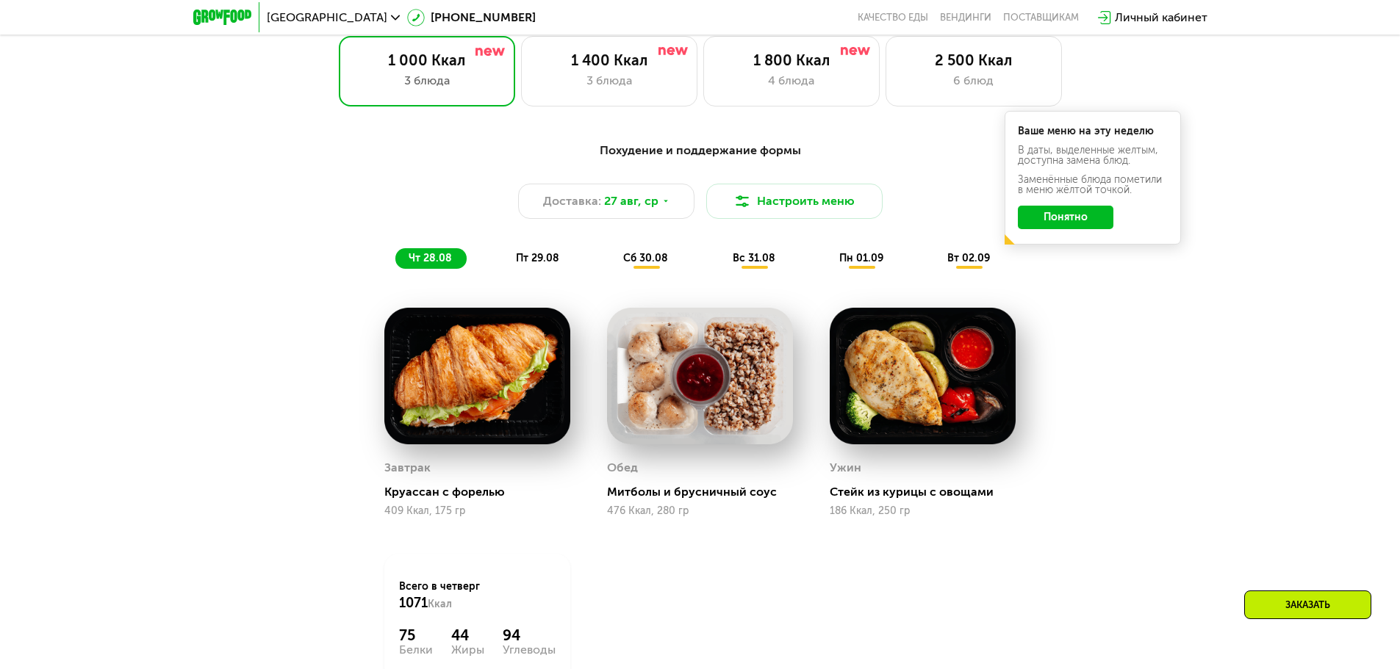
scroll to position [808, 0]
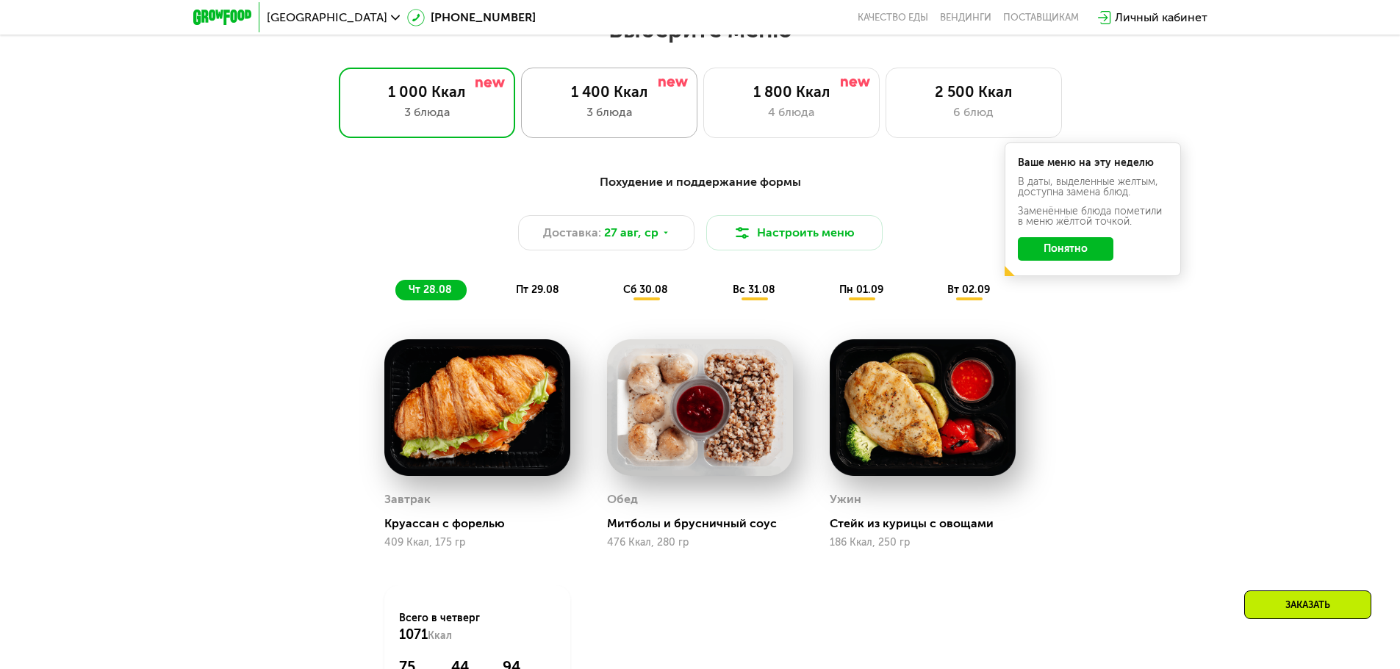
click at [594, 101] on div "1 400 Ккал" at bounding box center [608, 92] width 145 height 18
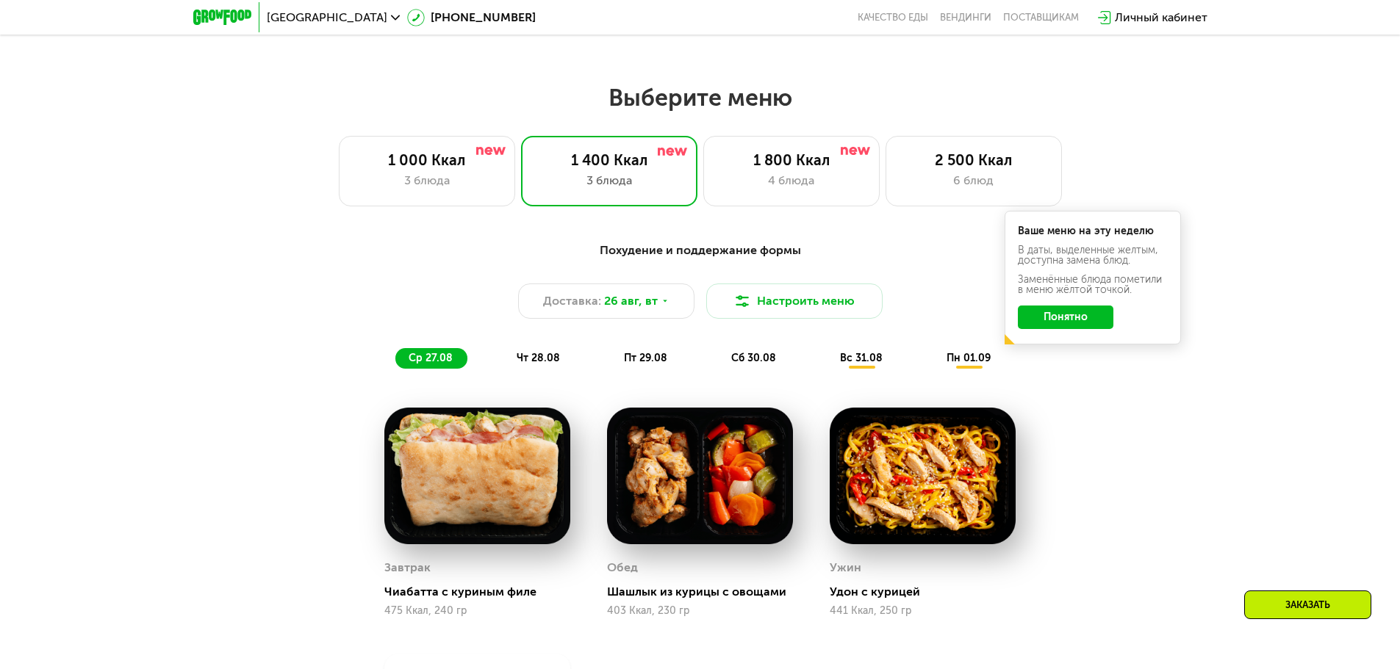
scroll to position [735, 0]
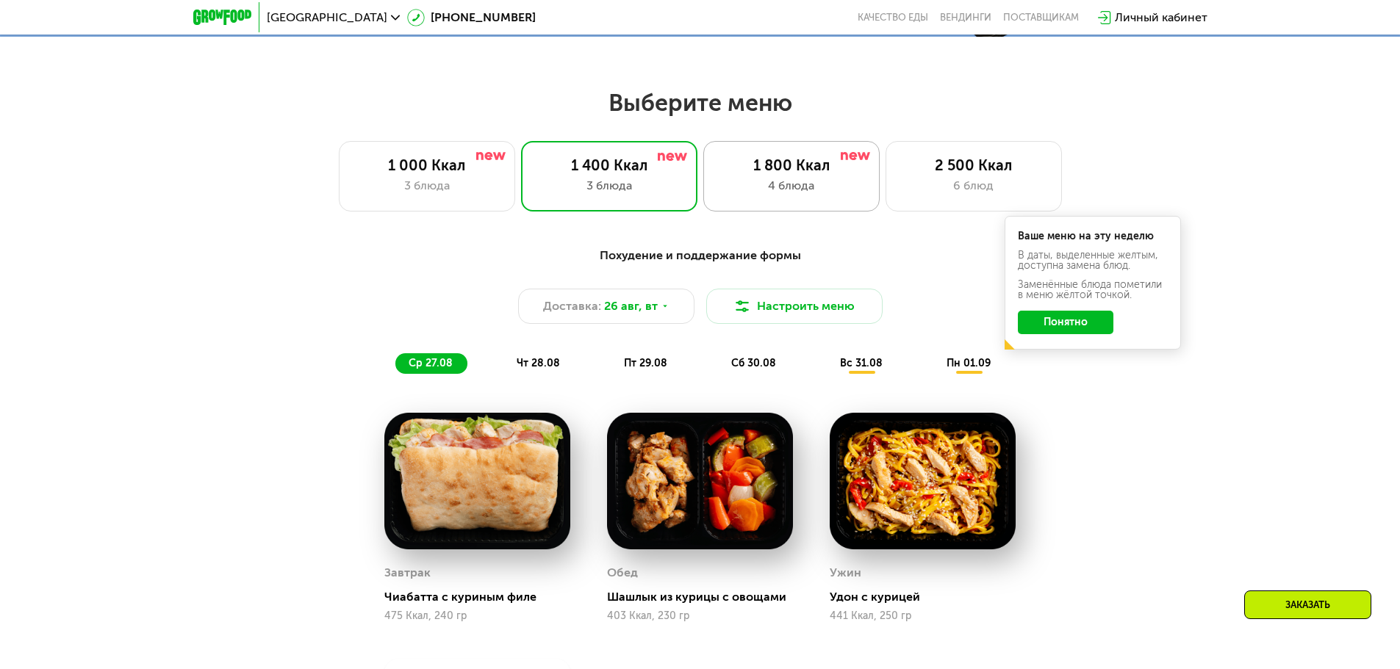
click at [804, 174] on div "1 800 Ккал" at bounding box center [791, 166] width 145 height 18
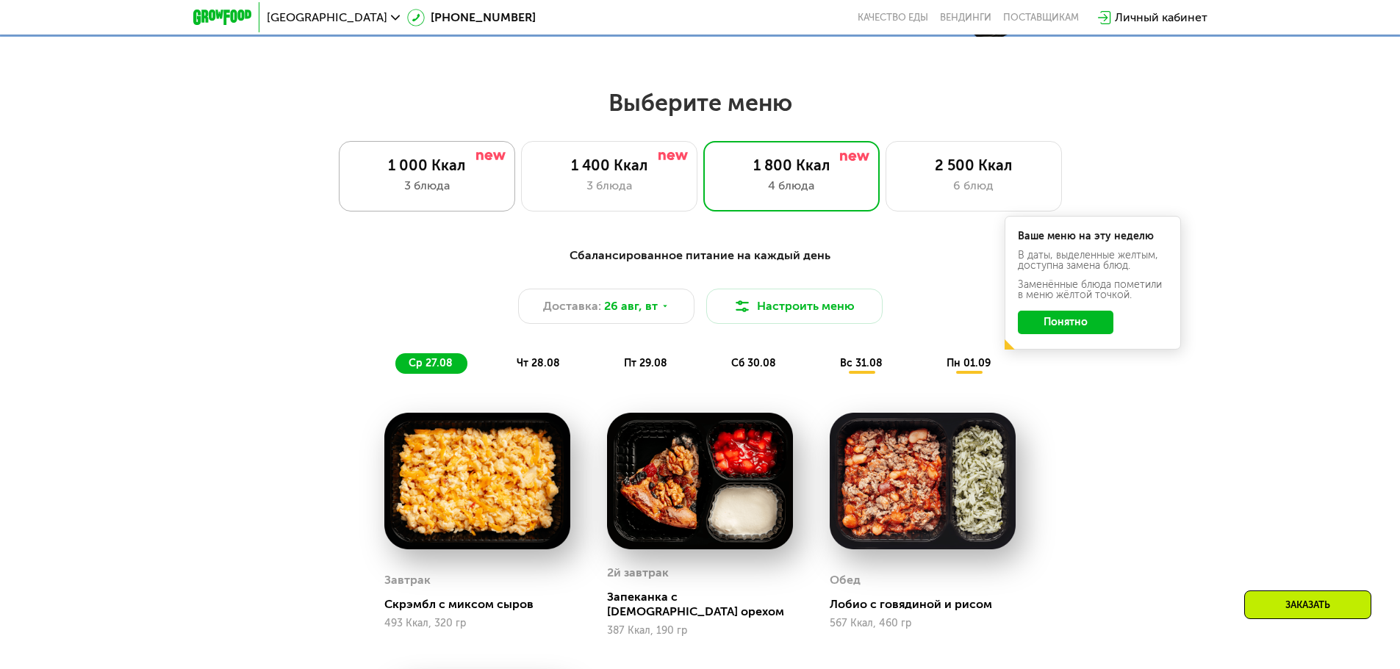
click at [409, 188] on div "3 блюда" at bounding box center [426, 186] width 145 height 18
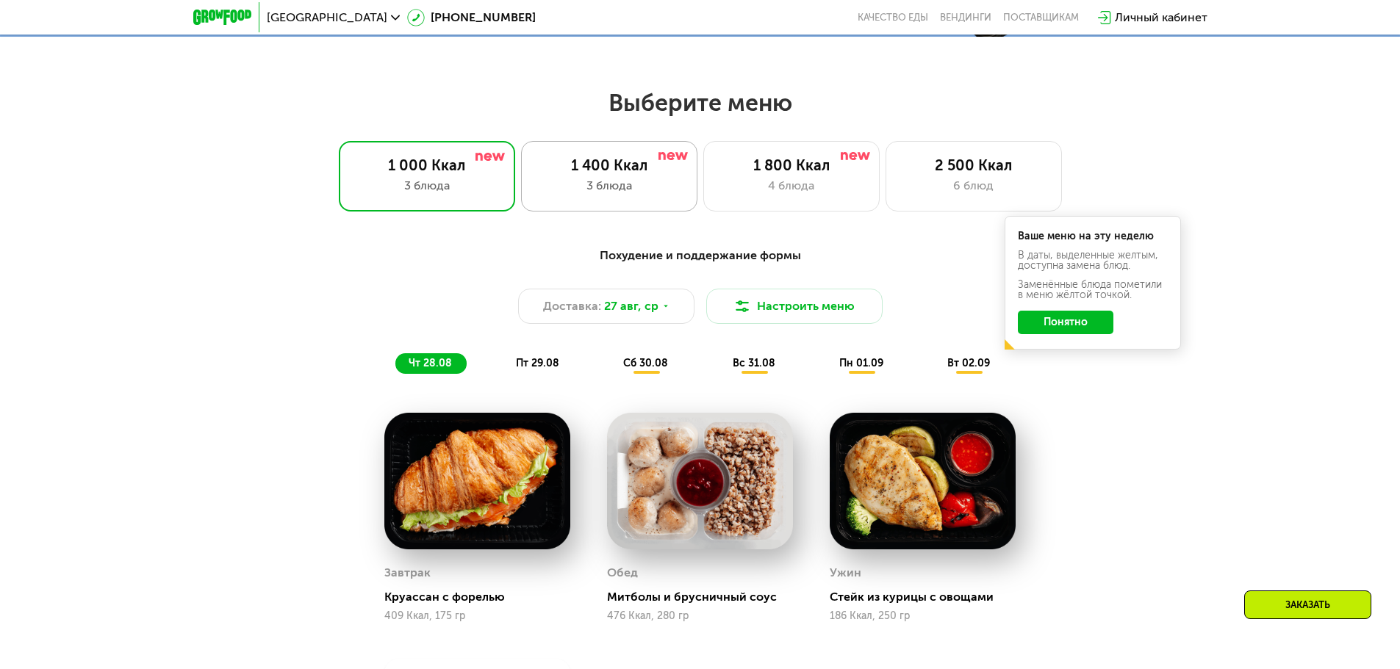
click at [586, 188] on div "3 блюда" at bounding box center [608, 186] width 145 height 18
